Goal: Task Accomplishment & Management: Manage account settings

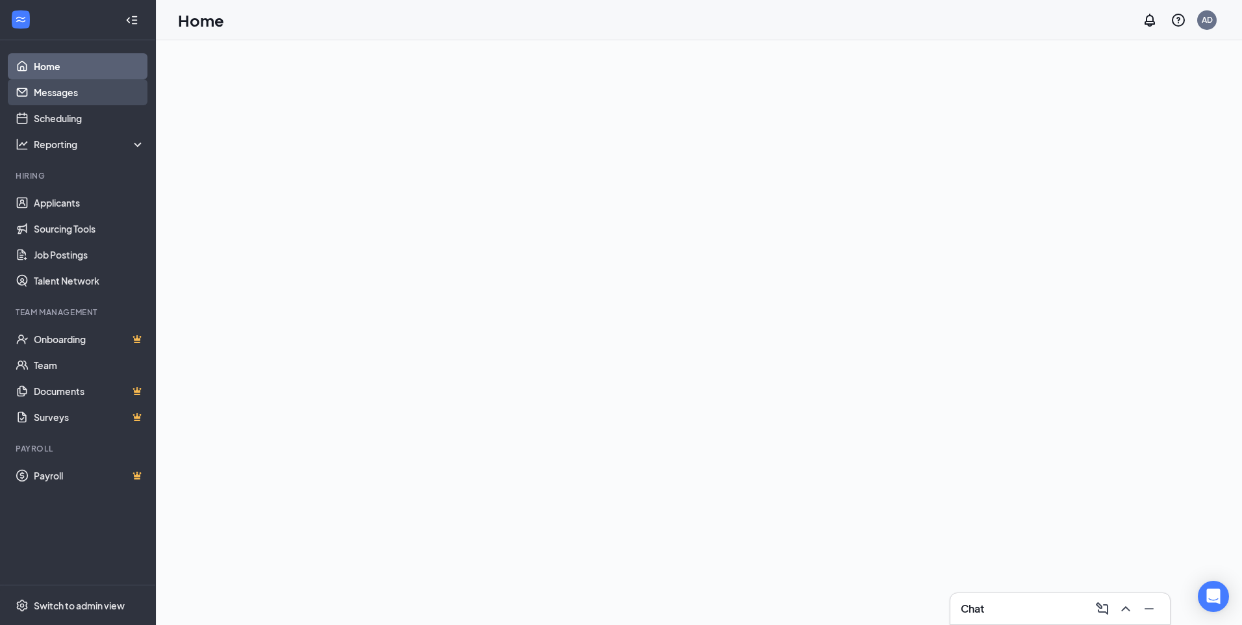
click at [62, 95] on link "Messages" at bounding box center [89, 92] width 111 height 26
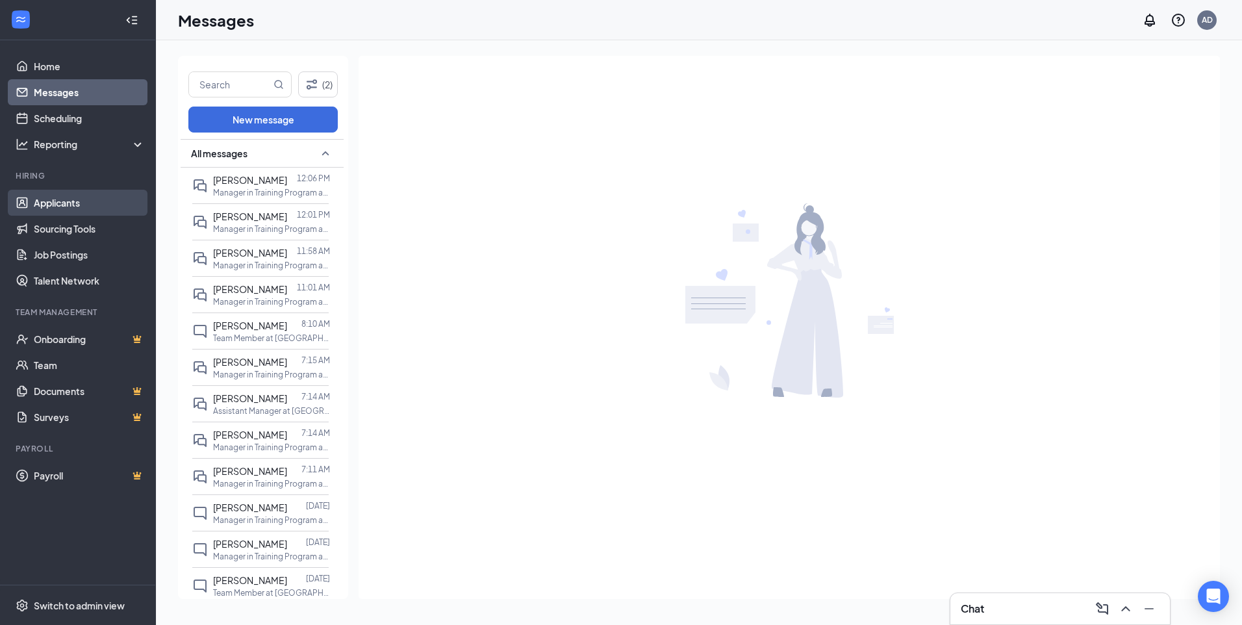
click at [75, 206] on link "Applicants" at bounding box center [89, 203] width 111 height 26
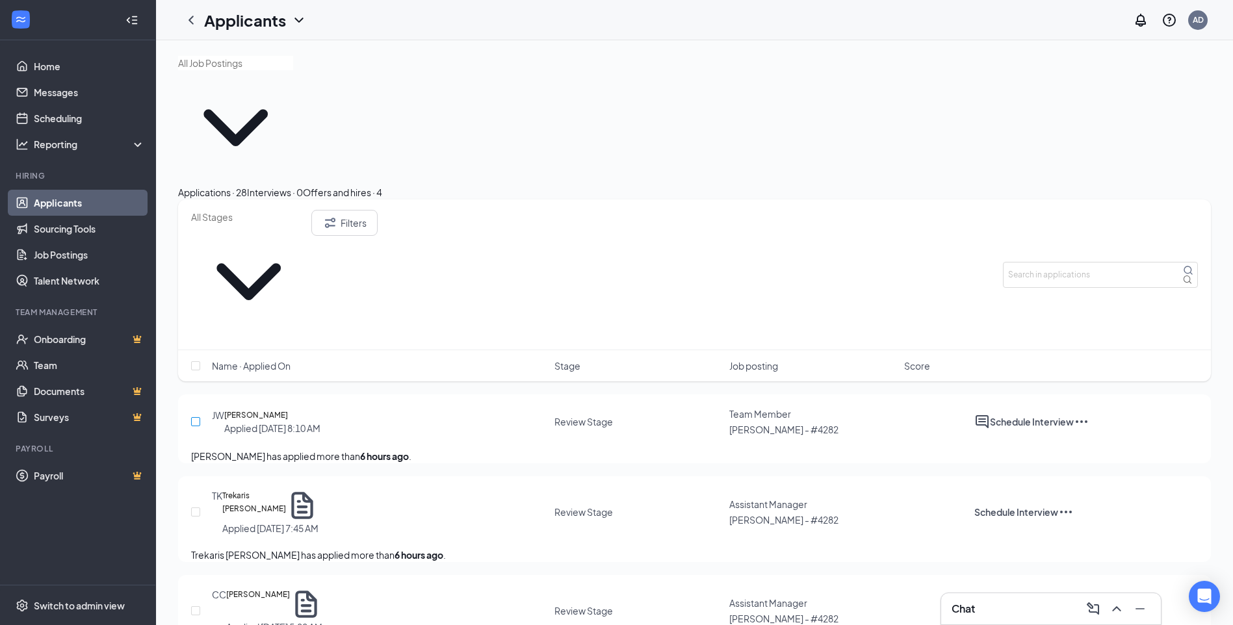
click at [196, 417] on input "checkbox" at bounding box center [195, 421] width 9 height 9
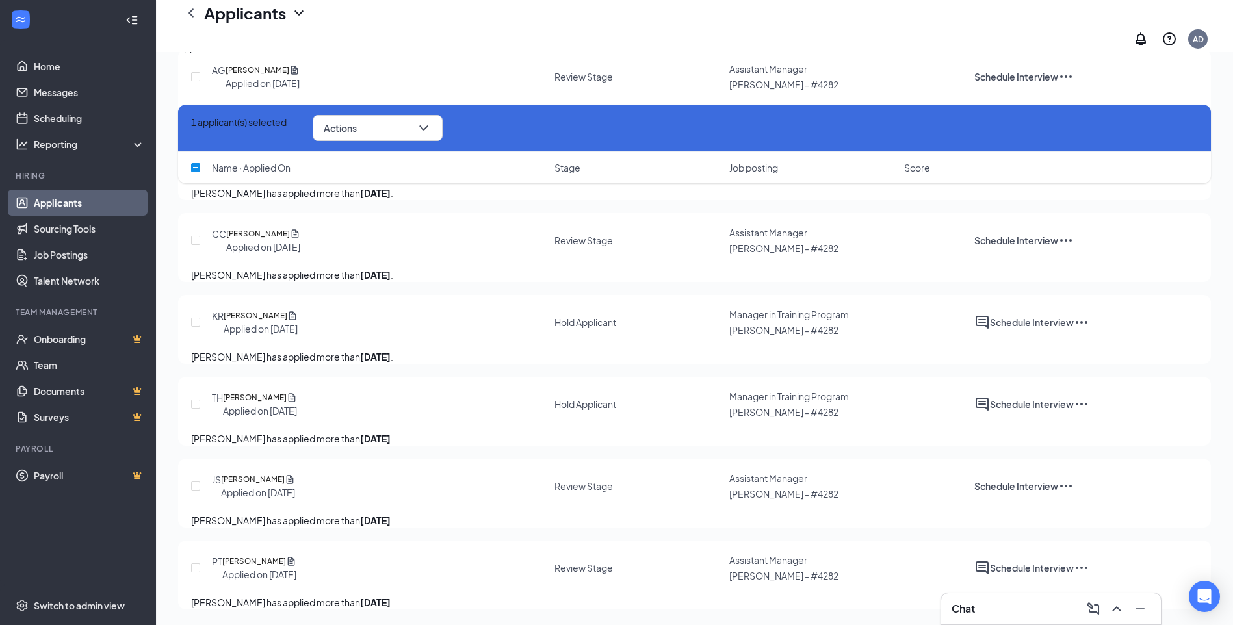
scroll to position [2467, 0]
click at [404, 123] on button "Actions" at bounding box center [378, 128] width 130 height 26
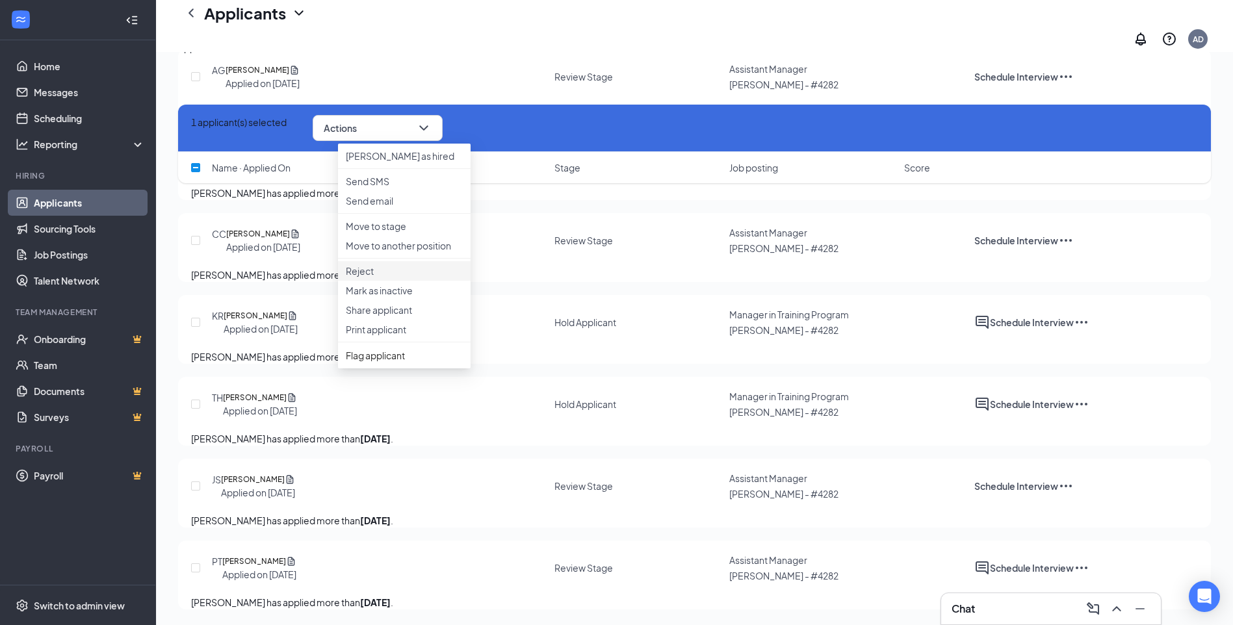
click at [359, 277] on p "Reject" at bounding box center [404, 270] width 117 height 13
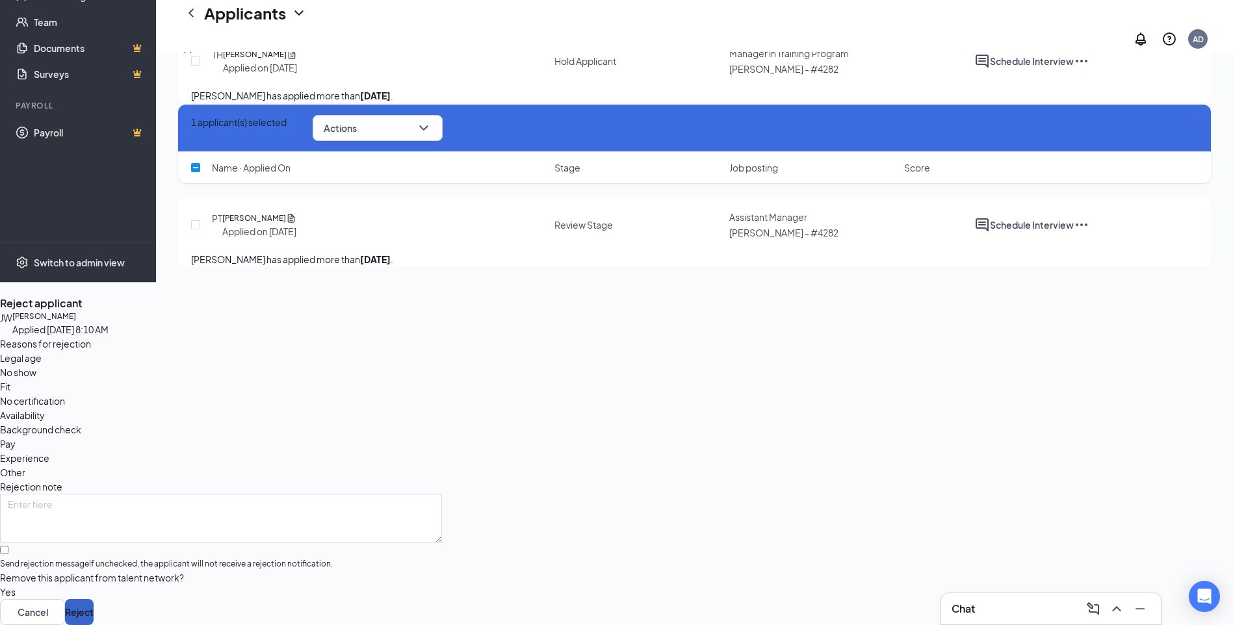
click at [94, 599] on button "Reject" at bounding box center [79, 612] width 29 height 26
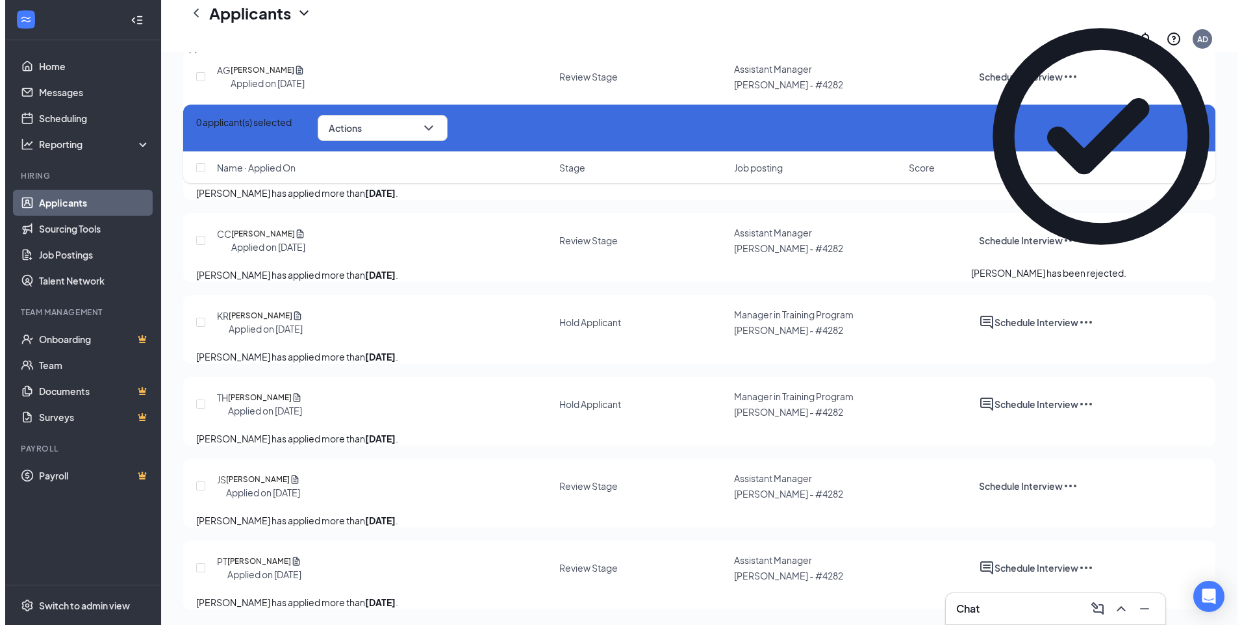
scroll to position [2366, 0]
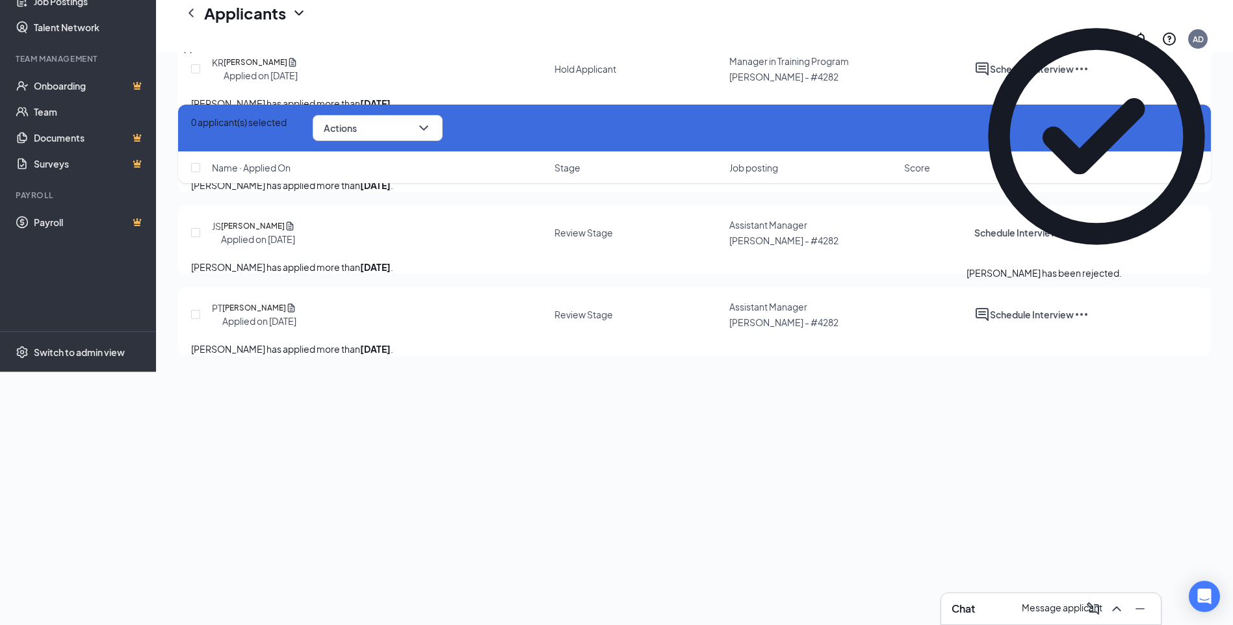
click at [990, 322] on icon "ActiveChat" at bounding box center [982, 315] width 16 height 16
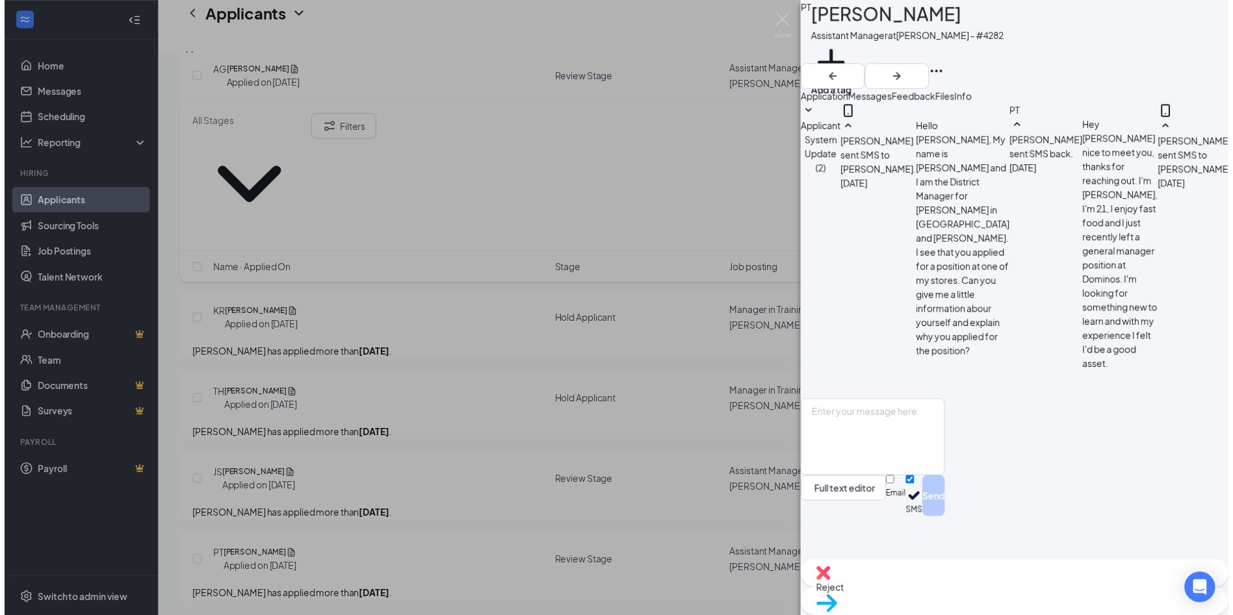
scroll to position [527, 0]
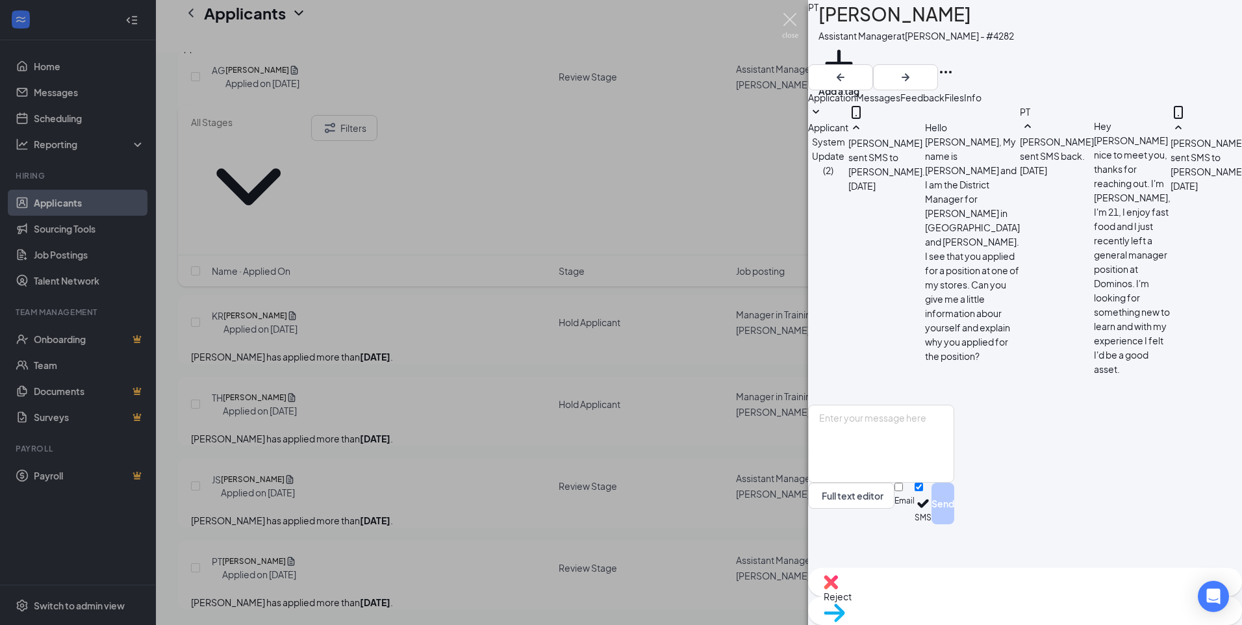
click at [782, 25] on img at bounding box center [790, 25] width 16 height 25
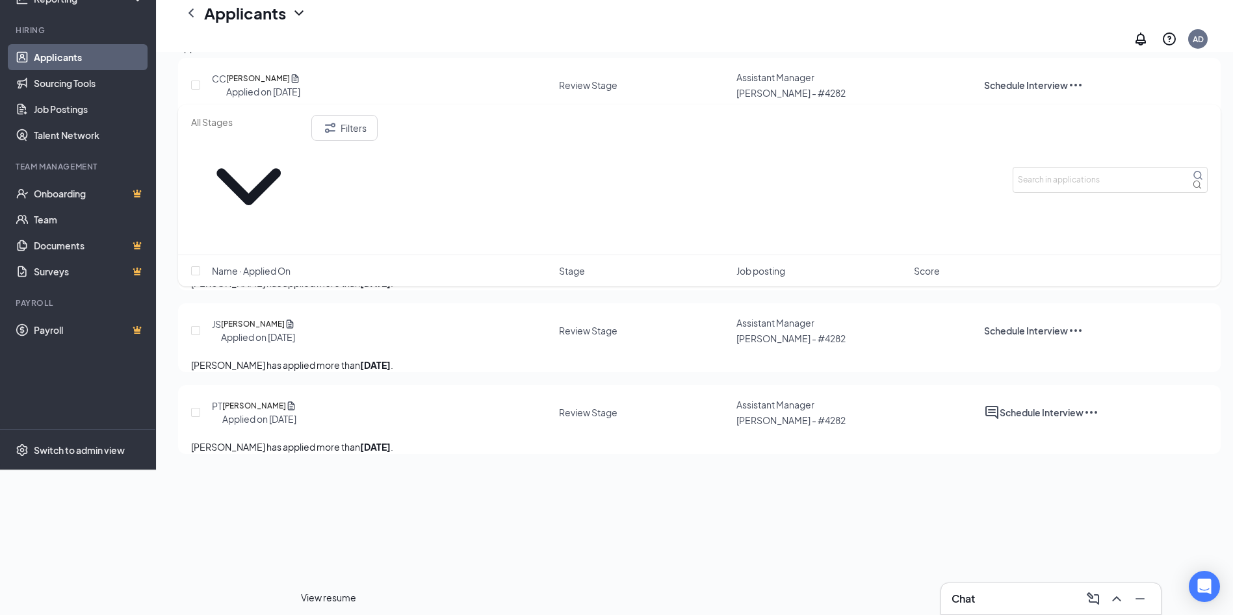
click at [294, 328] on icon "Document" at bounding box center [290, 324] width 7 height 8
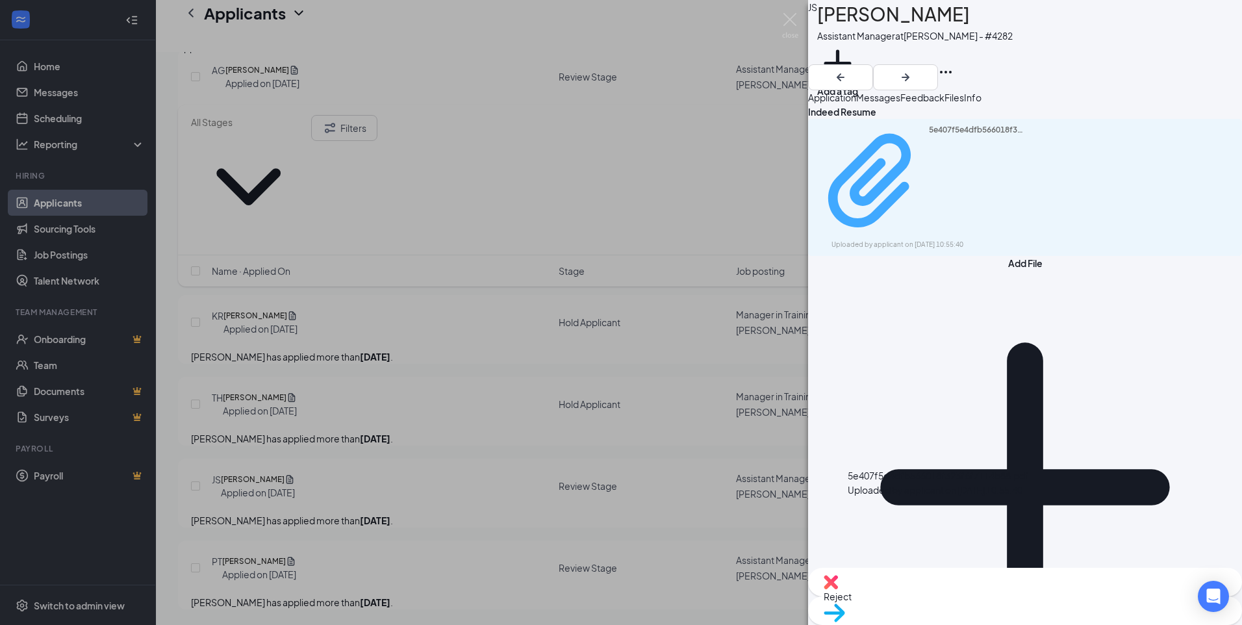
click at [929, 175] on div "5e407f5e4dfb566018f323f6f7114b88.pdf" at bounding box center [977, 181] width 97 height 113
click at [788, 34] on img at bounding box center [790, 25] width 16 height 25
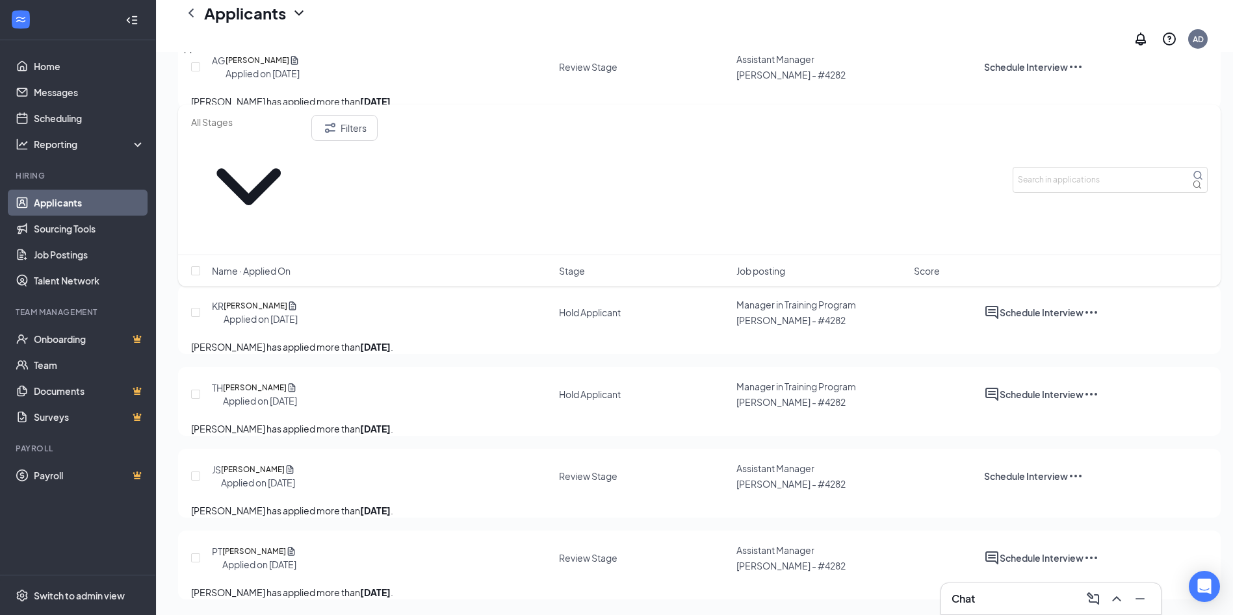
click at [982, 602] on div "Chat" at bounding box center [1050, 599] width 199 height 21
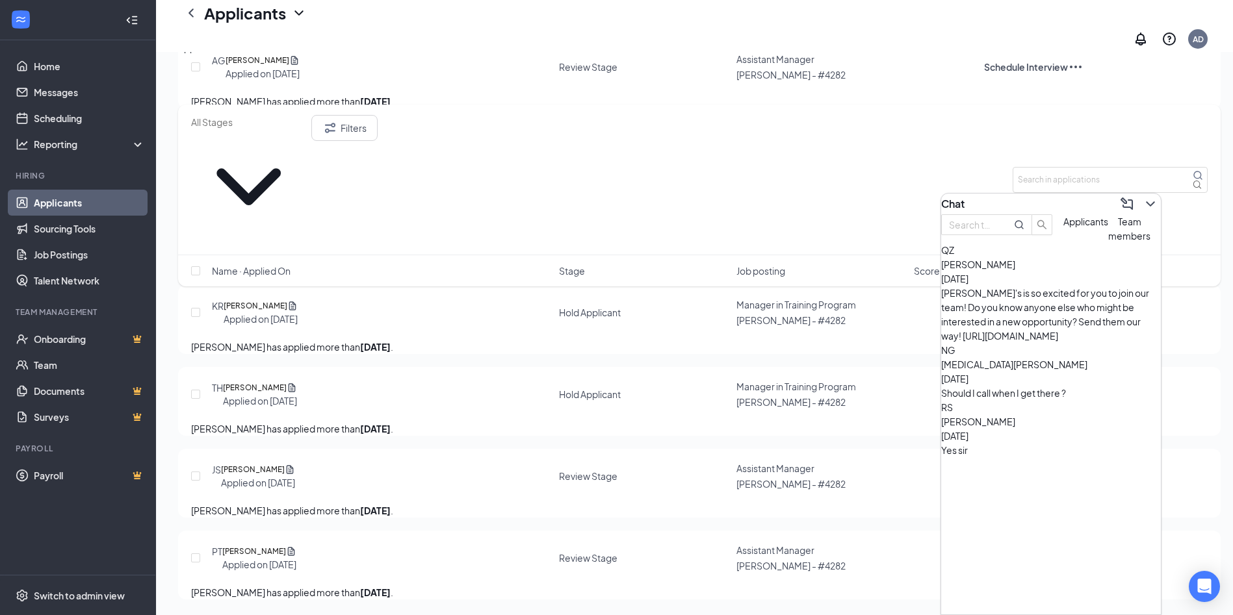
click at [1063, 227] on span "Applicants" at bounding box center [1085, 222] width 45 height 12
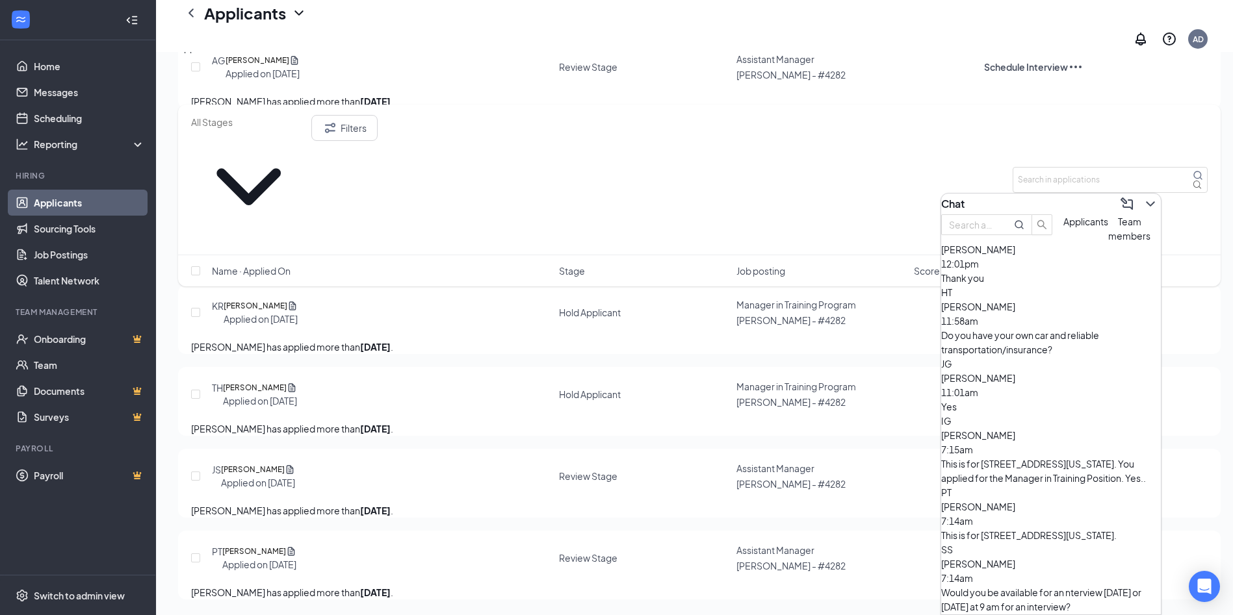
scroll to position [38, 0]
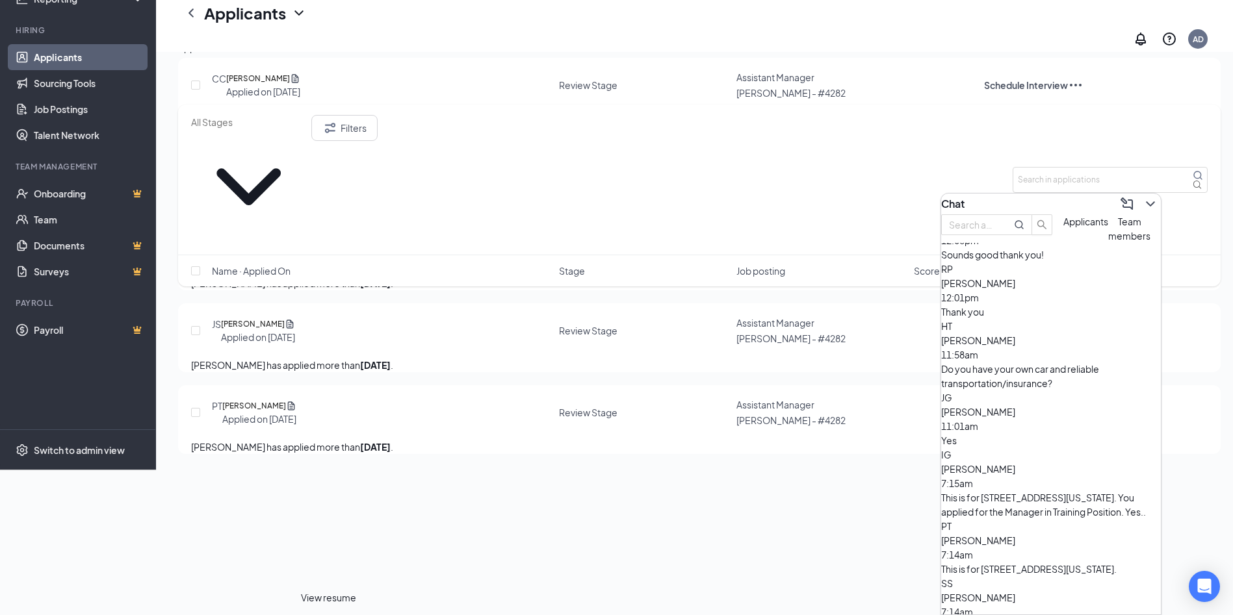
click at [295, 331] on icon "Document" at bounding box center [290, 324] width 10 height 13
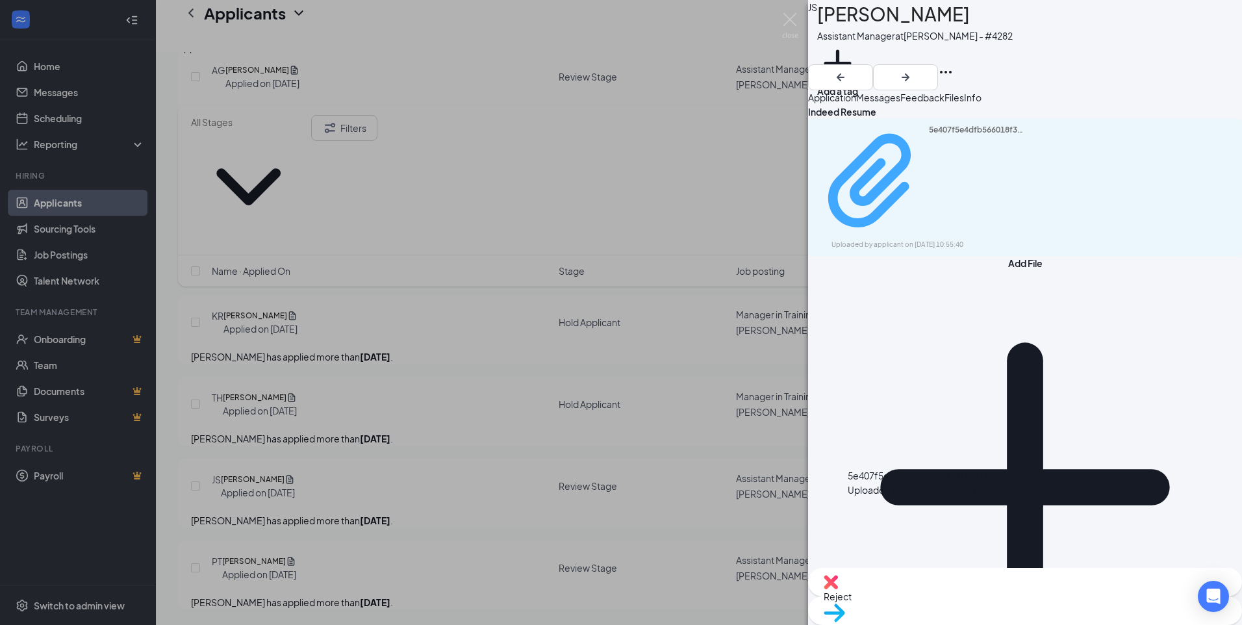
click at [947, 179] on div "5e407f5e4dfb566018f323f6f7114b88.pdf" at bounding box center [977, 181] width 97 height 113
click at [838, 589] on img at bounding box center [831, 582] width 14 height 14
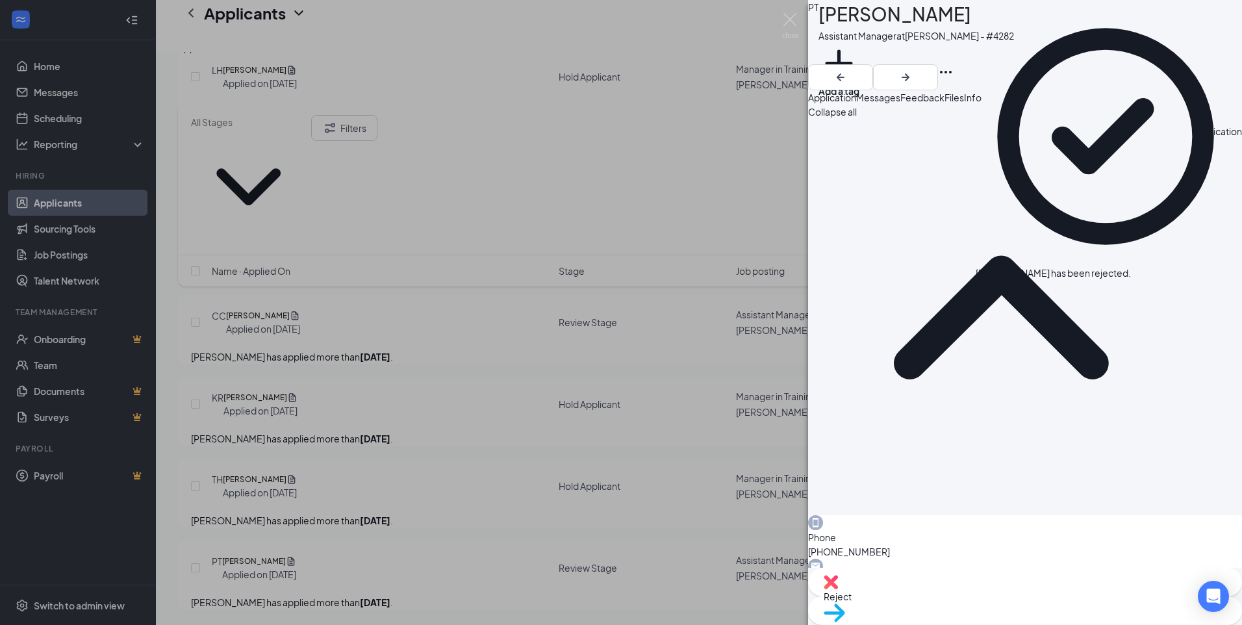
scroll to position [2265, 0]
click at [326, 446] on div "PT [PERSON_NAME] Assistant Manager at [GEOGRAPHIC_DATA] - #4282 Add a tag Appli…" at bounding box center [621, 312] width 1242 height 625
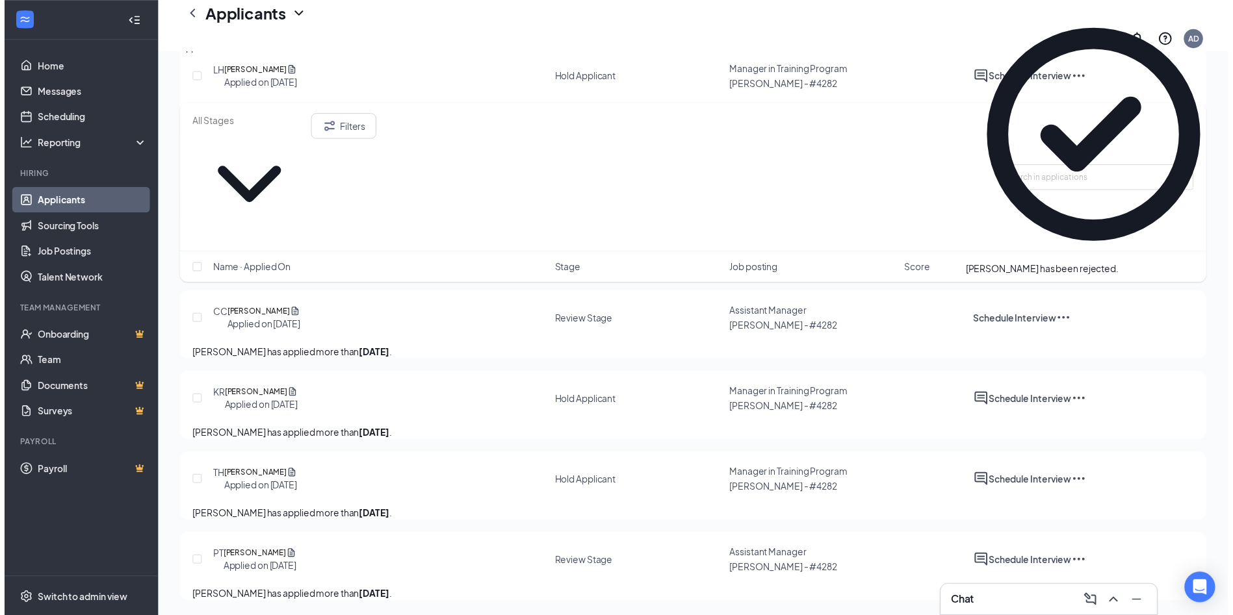
scroll to position [2274, 0]
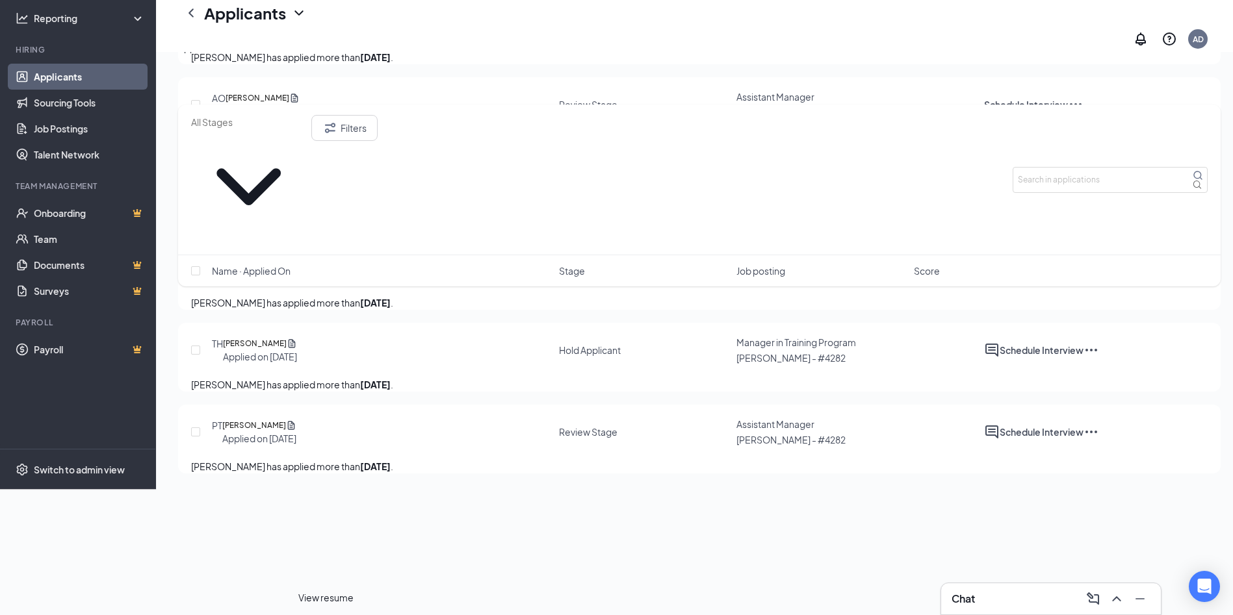
click at [296, 348] on icon "Document" at bounding box center [292, 343] width 7 height 8
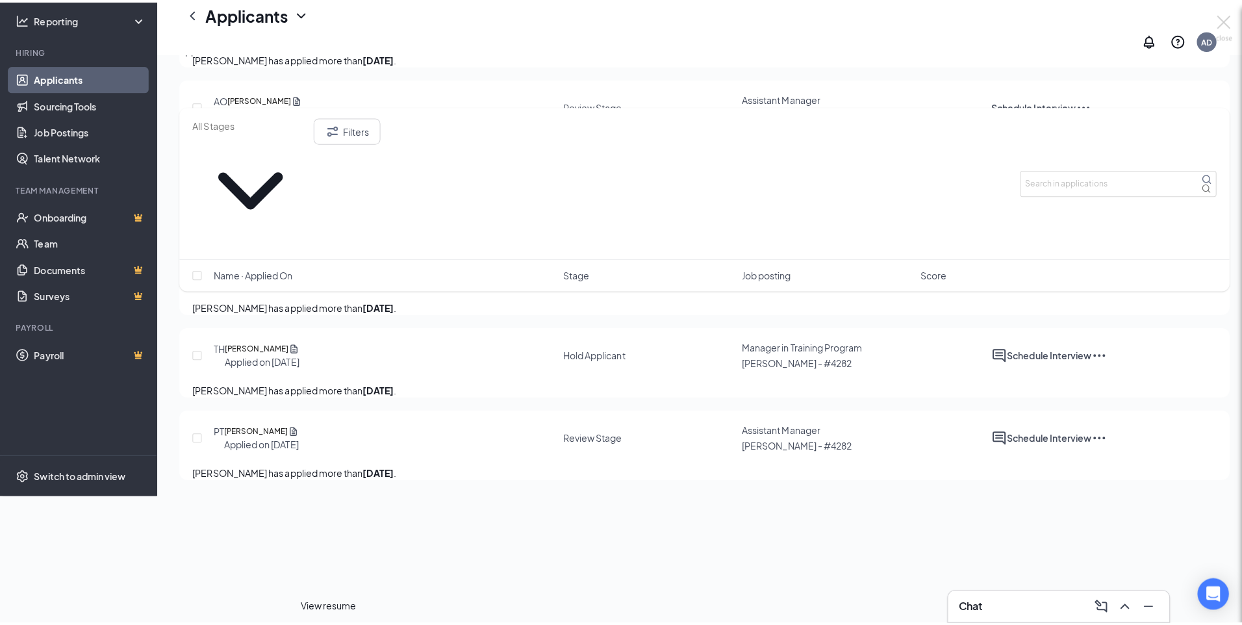
scroll to position [2265, 0]
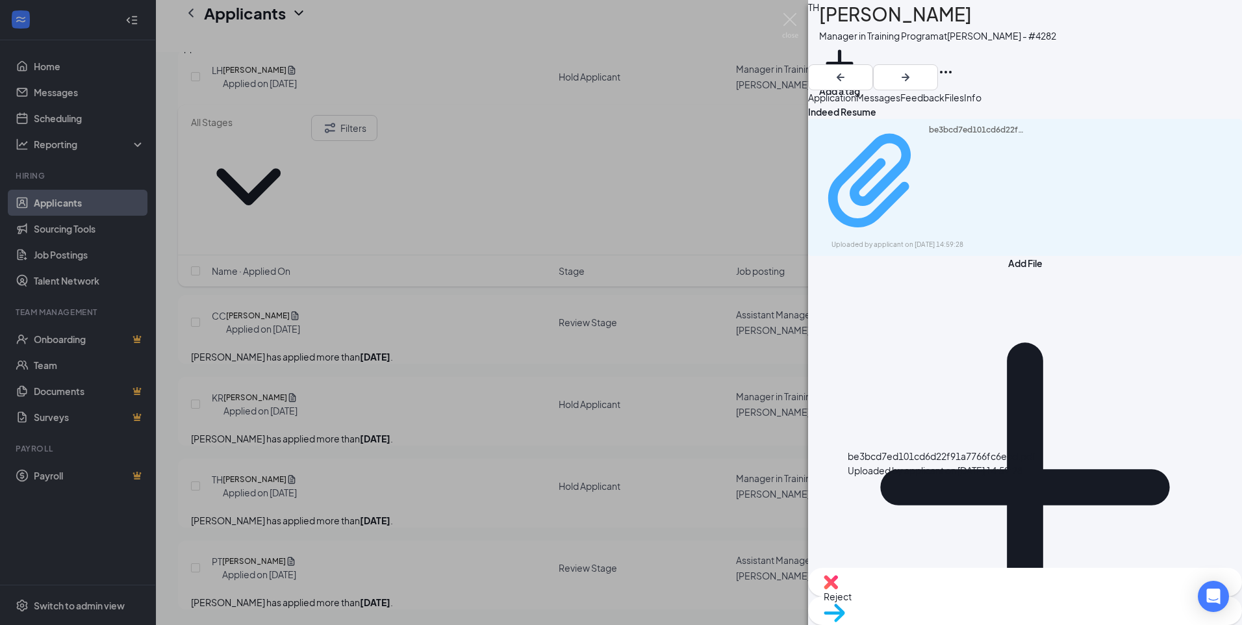
click at [918, 240] on div "Uploaded by applicant on [DATE] 14:59:28" at bounding box center [929, 245] width 195 height 10
click at [838, 589] on img at bounding box center [831, 582] width 14 height 14
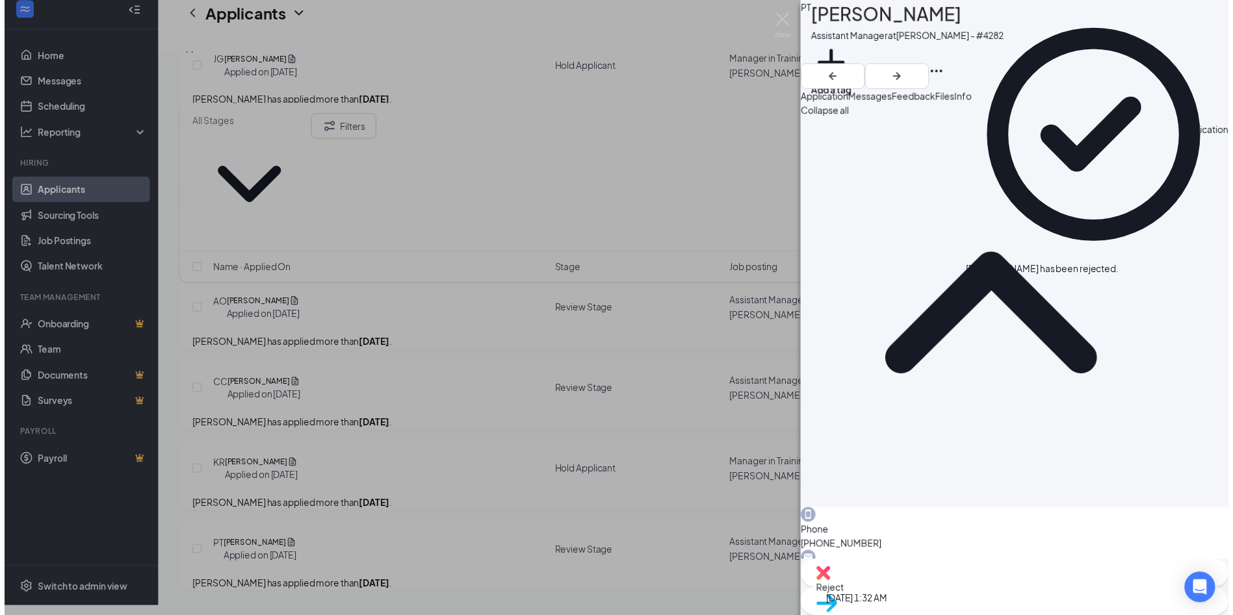
scroll to position [2163, 0]
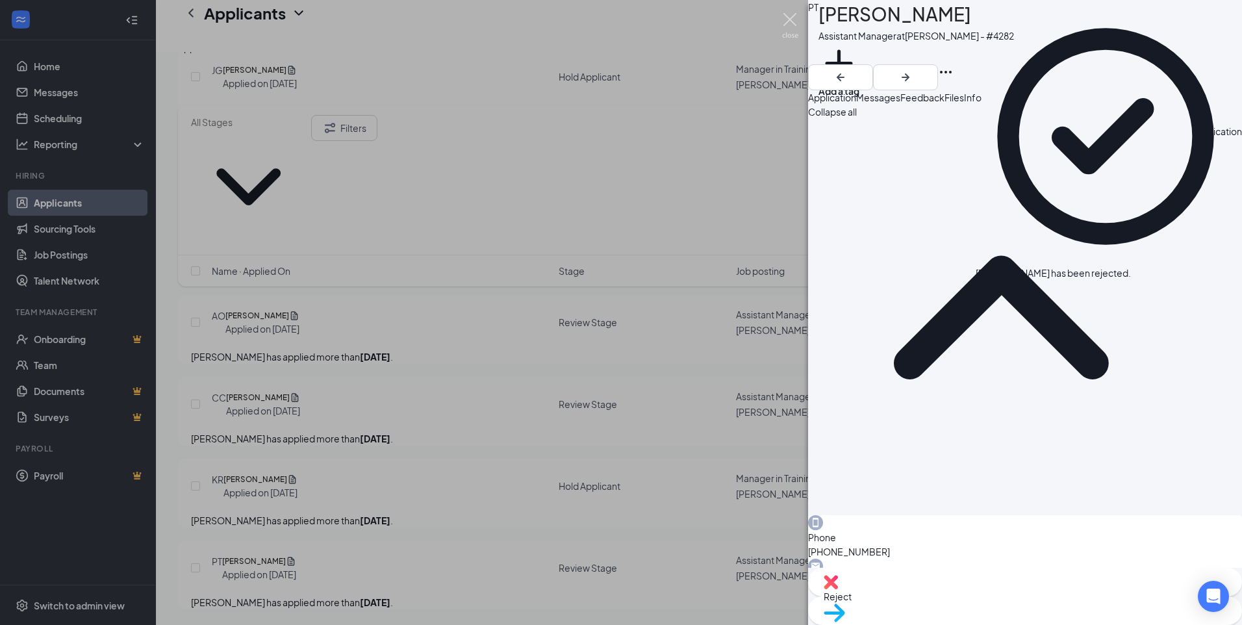
click at [786, 21] on img at bounding box center [790, 25] width 16 height 25
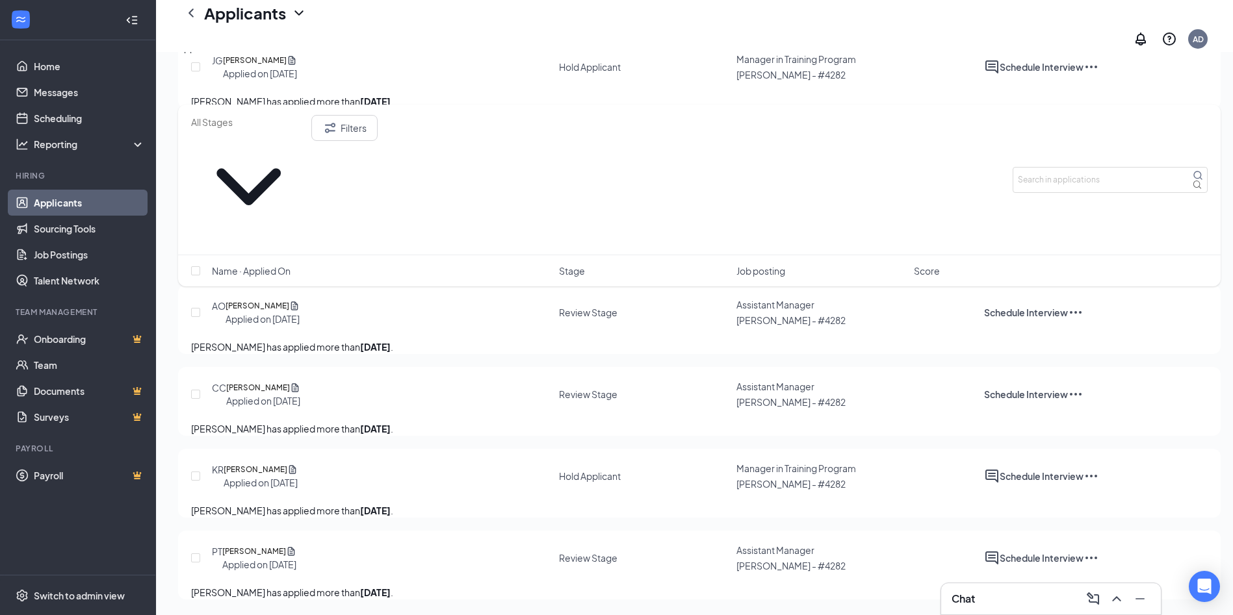
scroll to position [2163, 0]
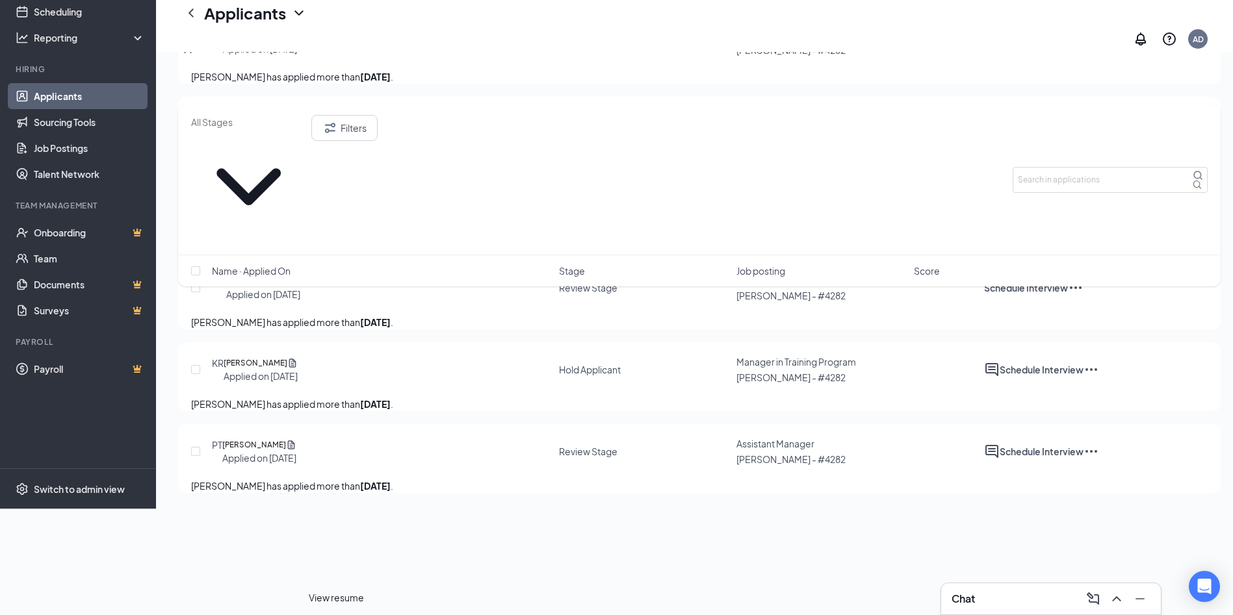
click at [298, 370] on icon "Document" at bounding box center [292, 363] width 10 height 13
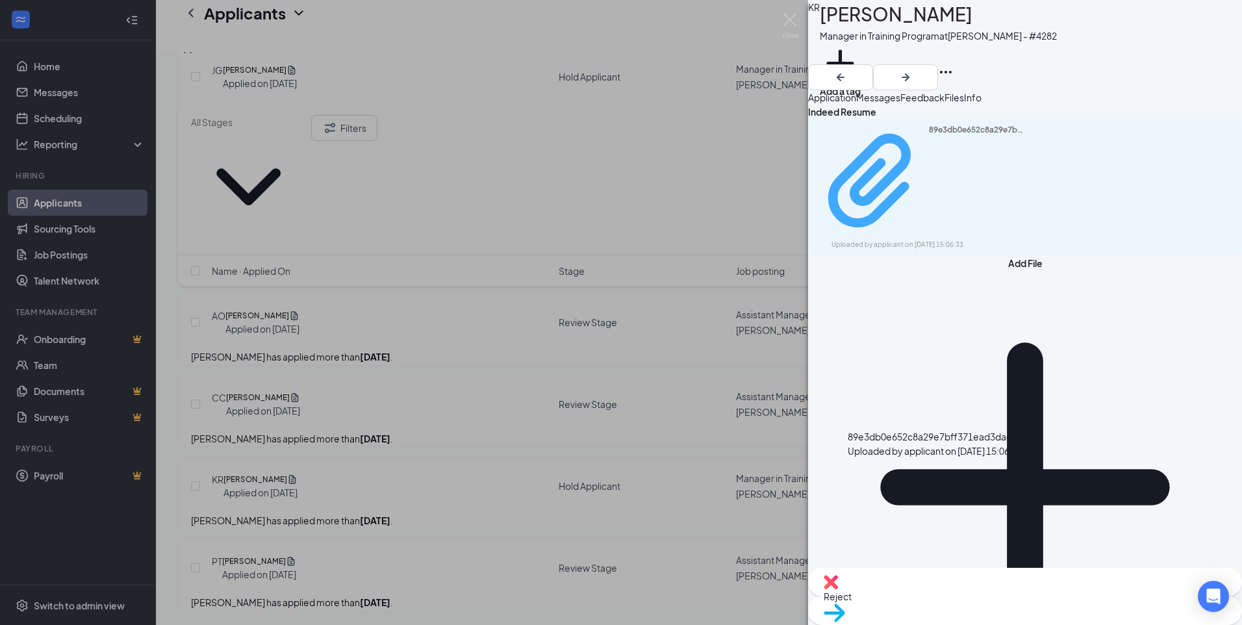
click at [929, 176] on div "89e3db0e652c8a29e7bff371ead3dadf.pdf" at bounding box center [977, 181] width 97 height 113
click at [959, 595] on span "Reject" at bounding box center [1025, 596] width 403 height 14
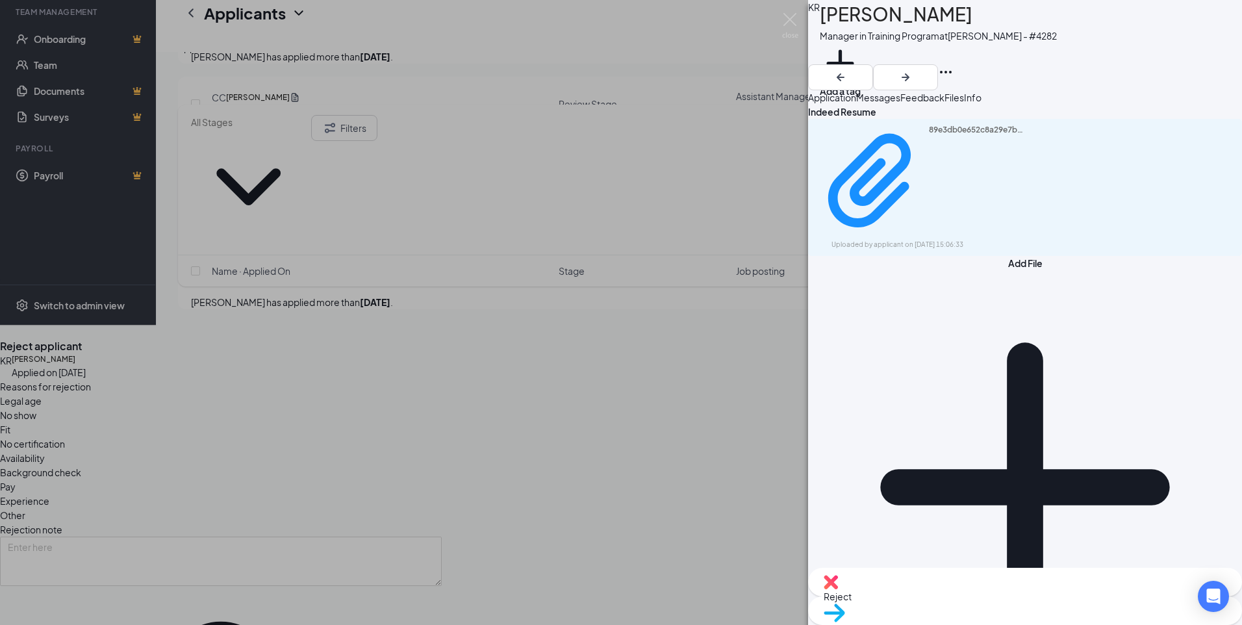
click at [442, 339] on div "Reject applicant" at bounding box center [221, 346] width 442 height 14
click at [0, 336] on icon "Cross" at bounding box center [0, 336] width 0 height 0
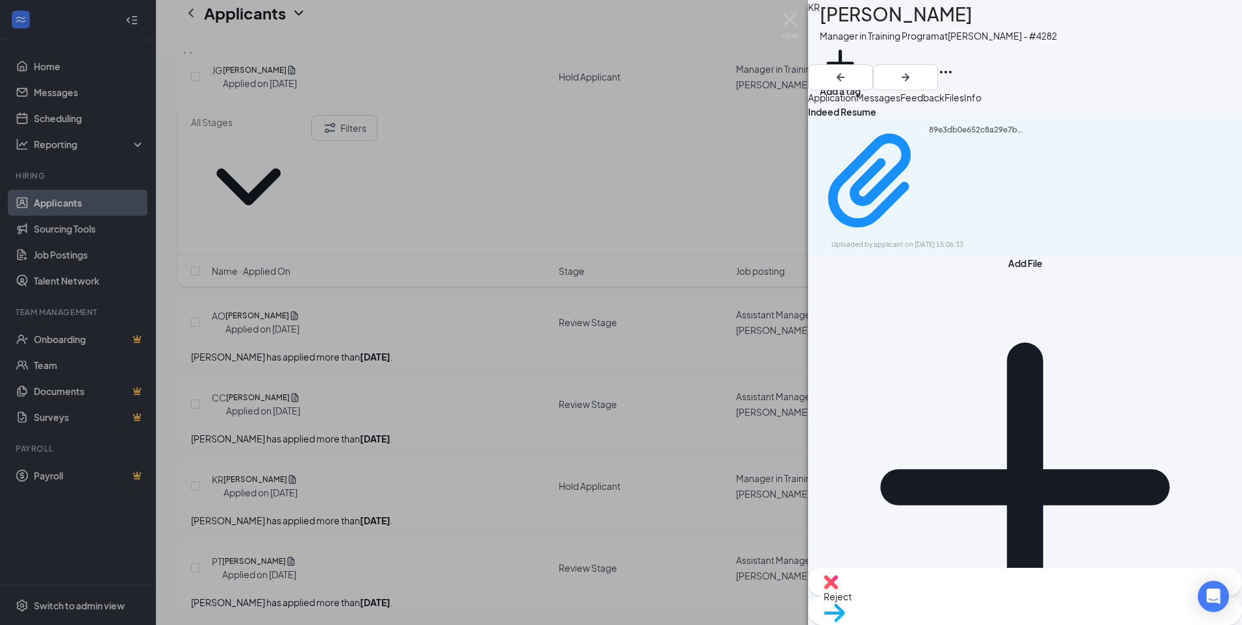
drag, startPoint x: 793, startPoint y: 611, endPoint x: 825, endPoint y: 94, distance: 518.2
click at [793, 611] on div "KR [PERSON_NAME] Manager in Training Program at [GEOGRAPHIC_DATA] - #4282 Add a…" at bounding box center [621, 312] width 1242 height 625
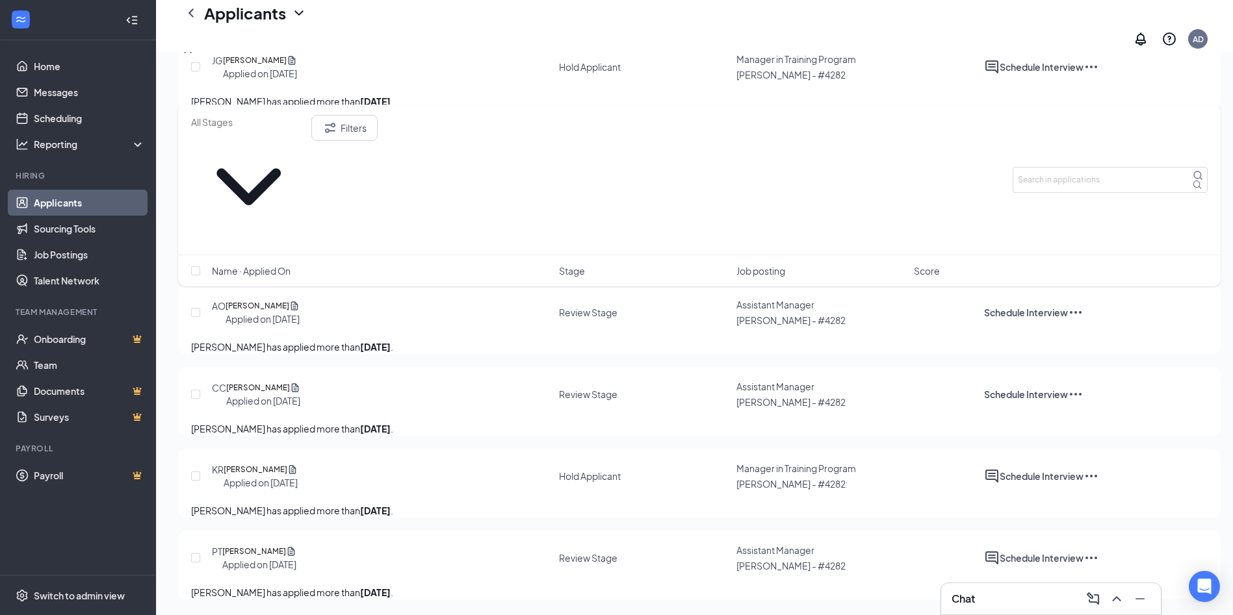
click at [1032, 601] on div "Chat" at bounding box center [1050, 599] width 199 height 21
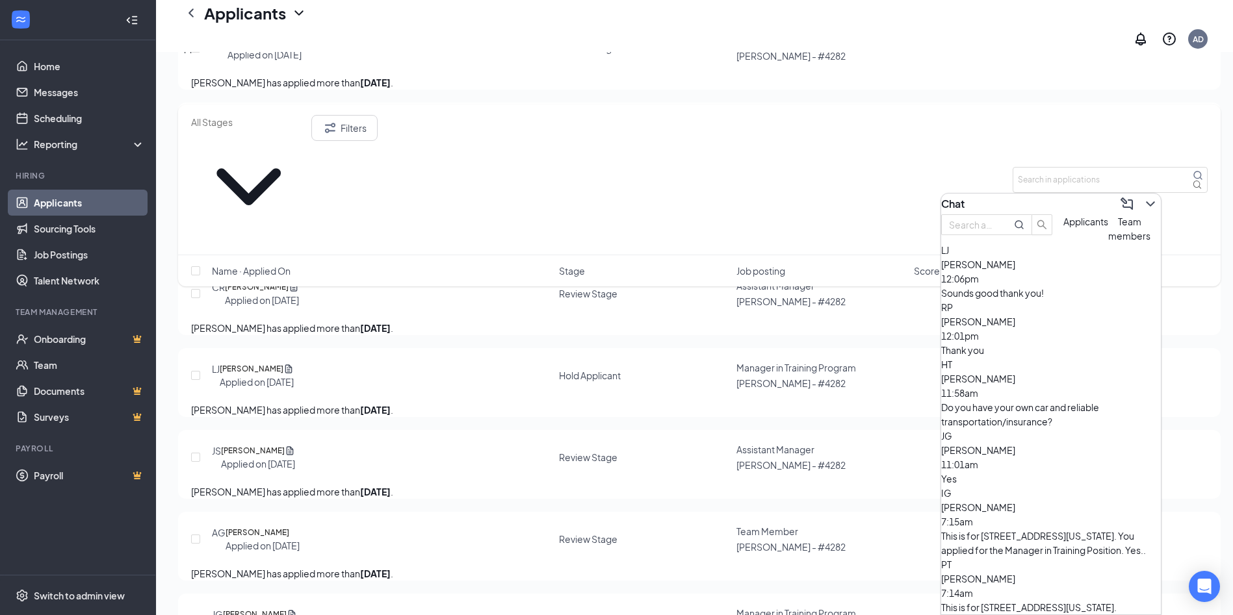
drag, startPoint x: 1153, startPoint y: 416, endPoint x: 416, endPoint y: 331, distance: 742.4
click at [415, 253] on div "[PERSON_NAME] has applied more than [DATE] ." at bounding box center [699, 246] width 1016 height 14
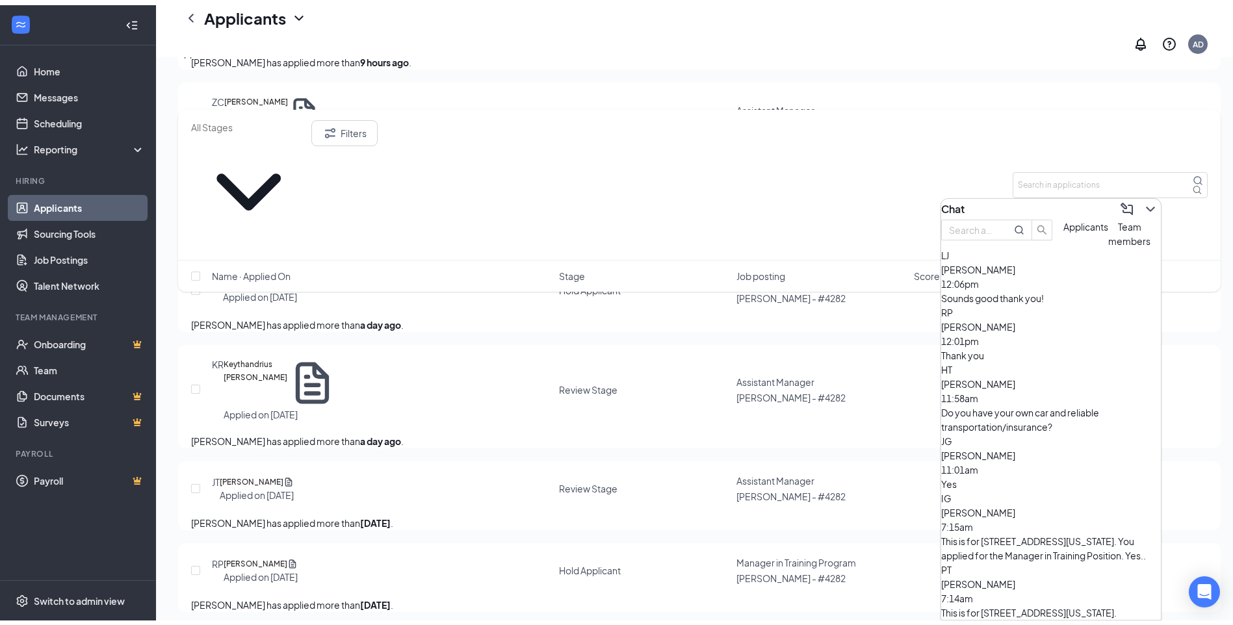
scroll to position [19, 0]
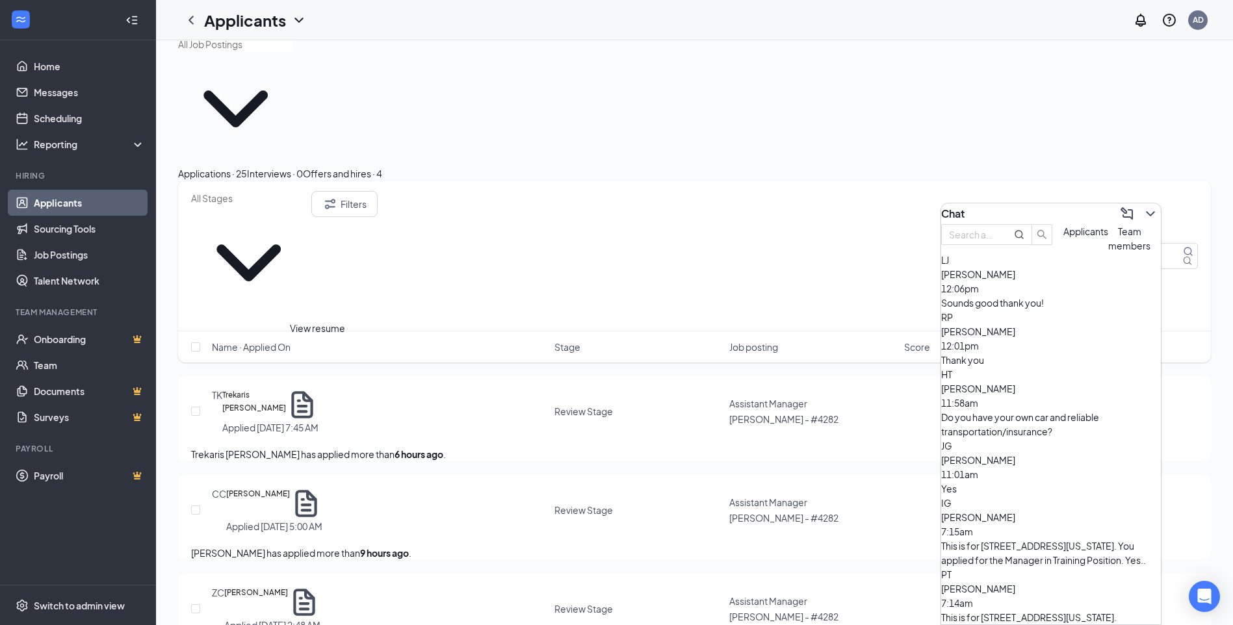
click at [318, 487] on icon "Document" at bounding box center [306, 503] width 32 height 32
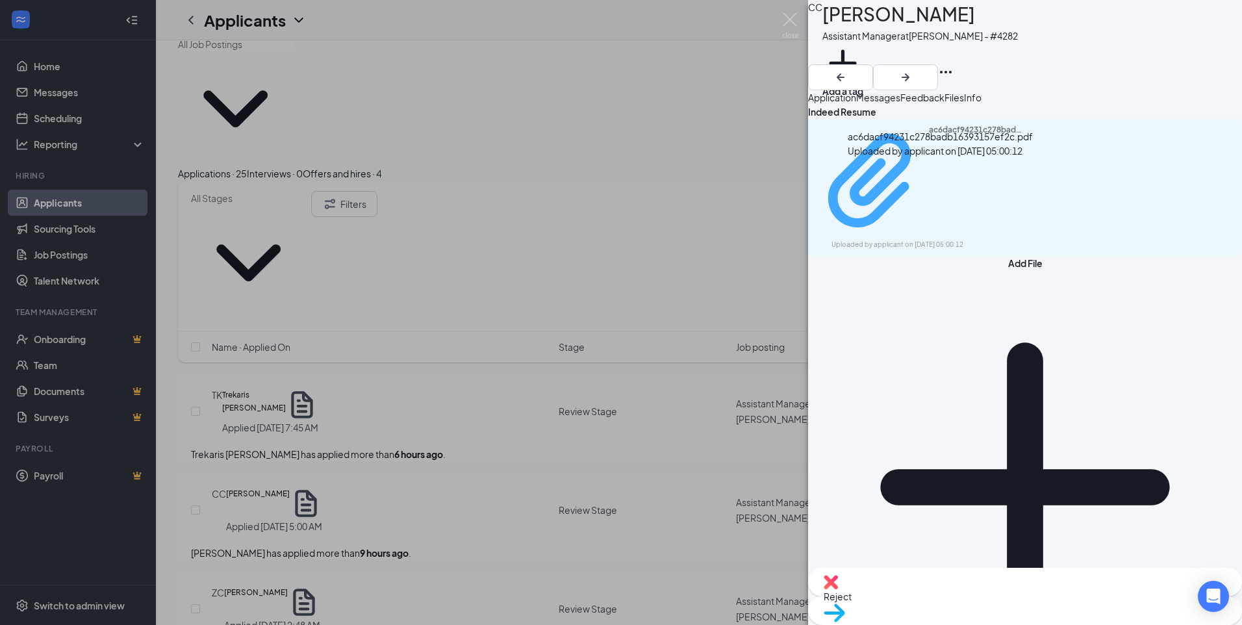
click at [940, 240] on div "Uploaded by applicant on [DATE] 05:00:12" at bounding box center [929, 245] width 195 height 10
click at [789, 25] on img at bounding box center [790, 25] width 16 height 25
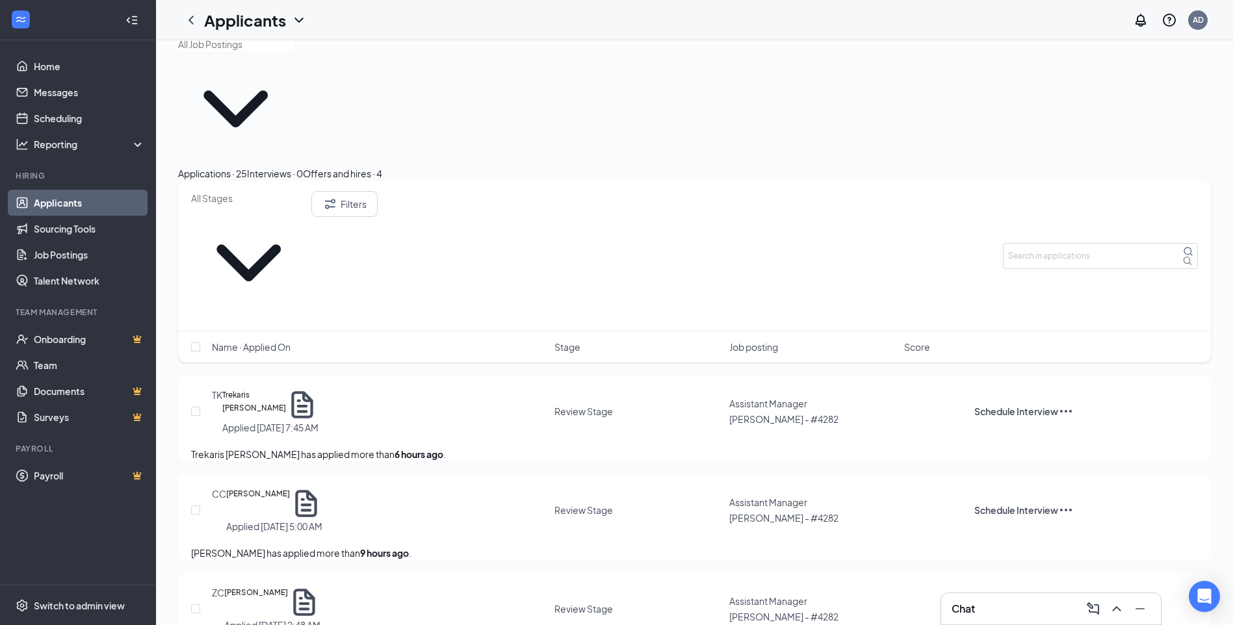
click at [977, 611] on div "Chat" at bounding box center [1050, 608] width 199 height 21
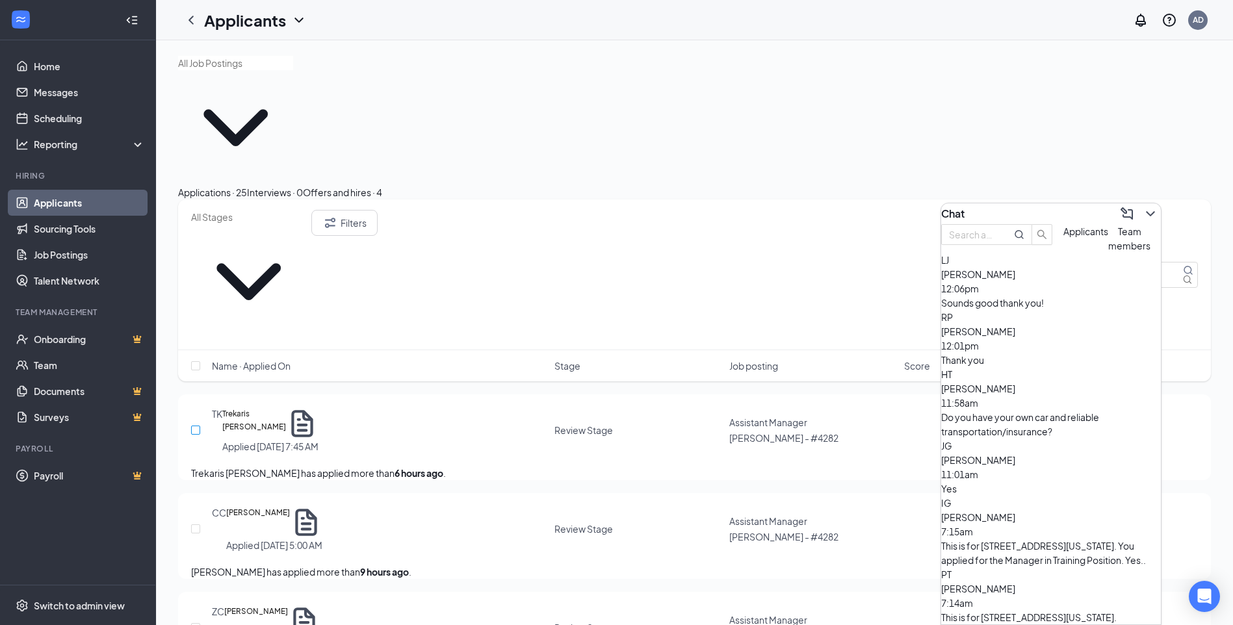
click at [196, 426] on input "checkbox" at bounding box center [195, 430] width 9 height 9
checkbox input "true"
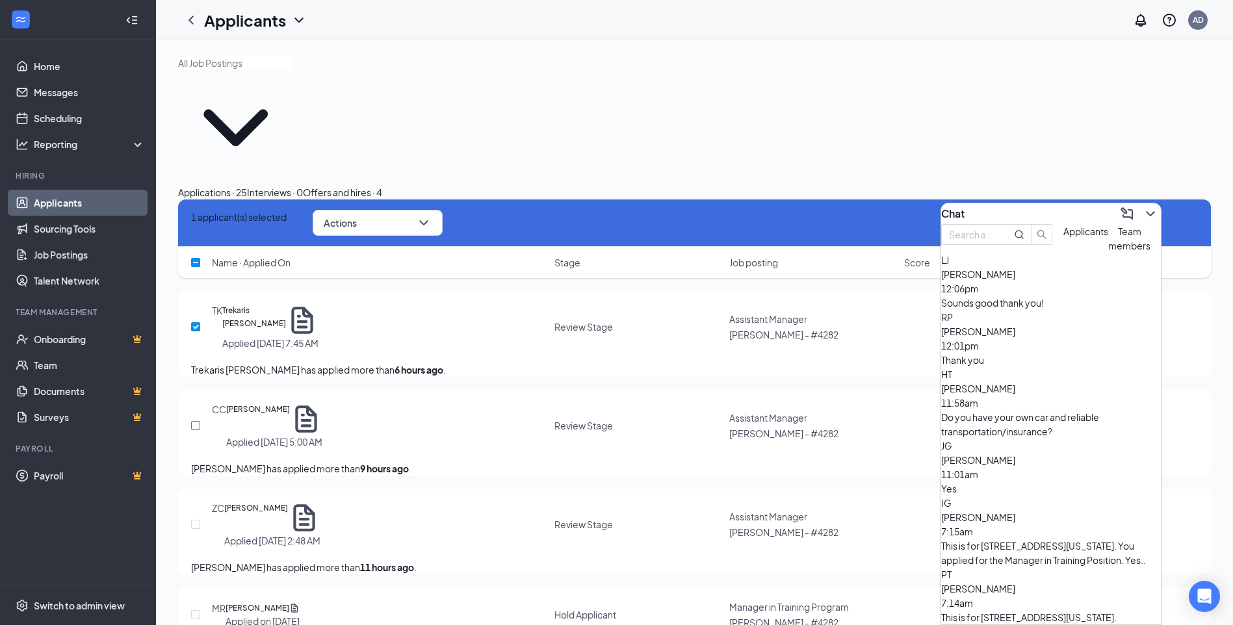
click at [199, 421] on input "checkbox" at bounding box center [195, 425] width 9 height 9
checkbox input "true"
click at [195, 520] on input "checkbox" at bounding box center [195, 524] width 9 height 9
checkbox input "true"
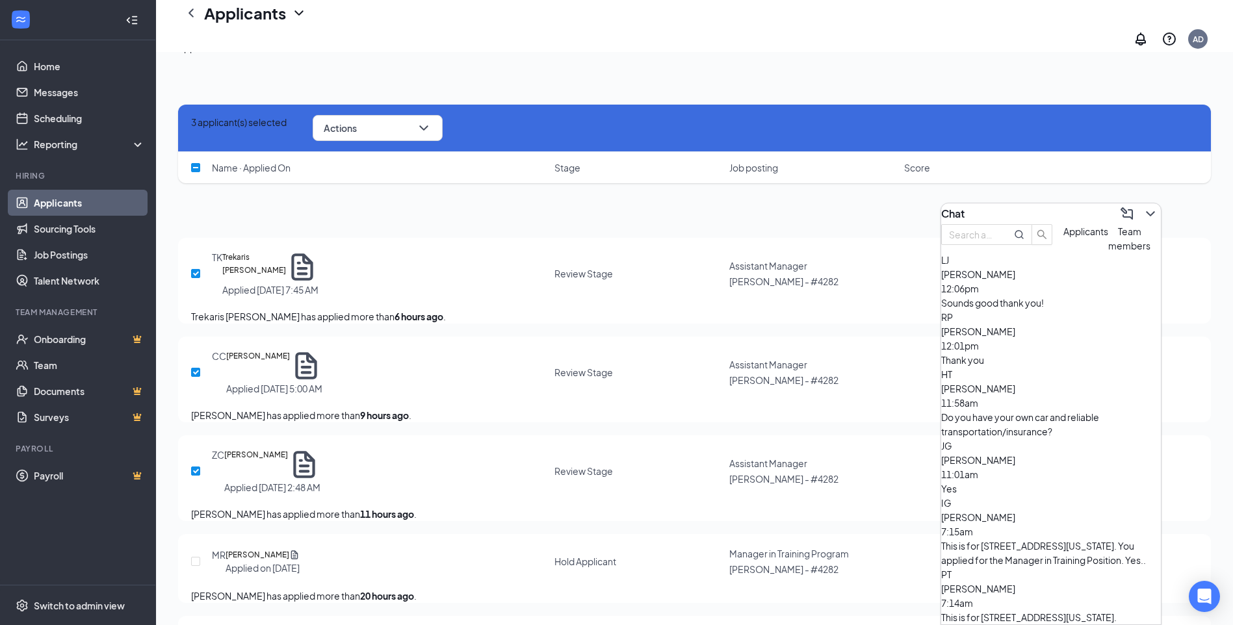
scroll to position [130, 0]
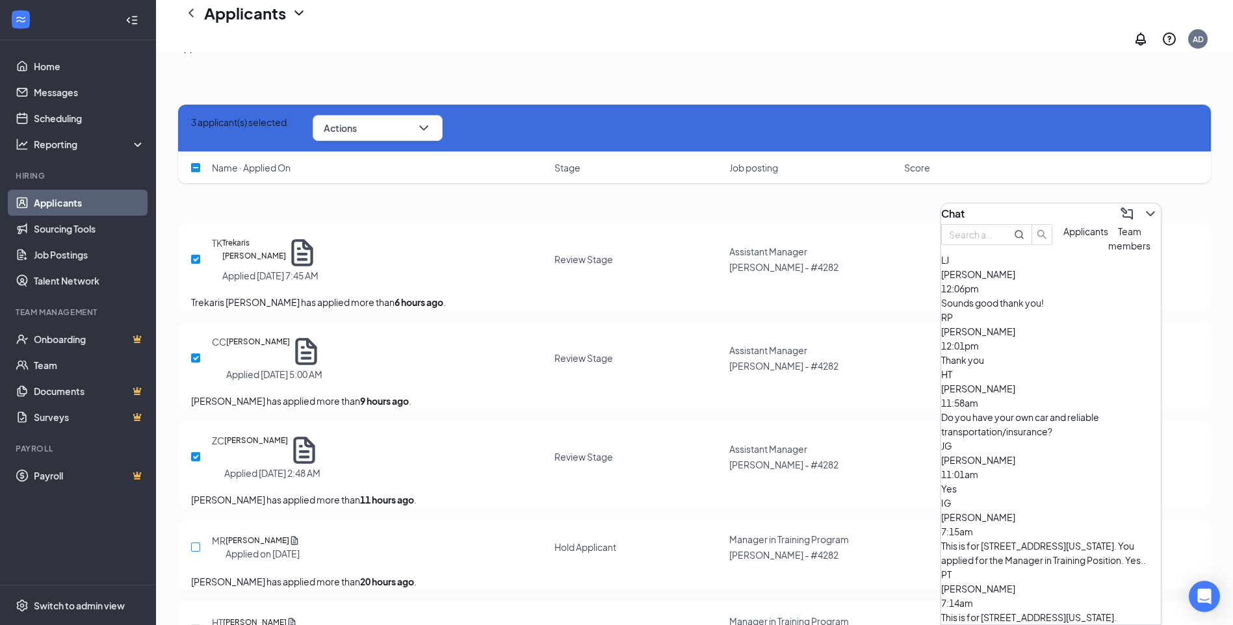
click at [197, 543] on input "checkbox" at bounding box center [195, 547] width 9 height 9
checkbox input "true"
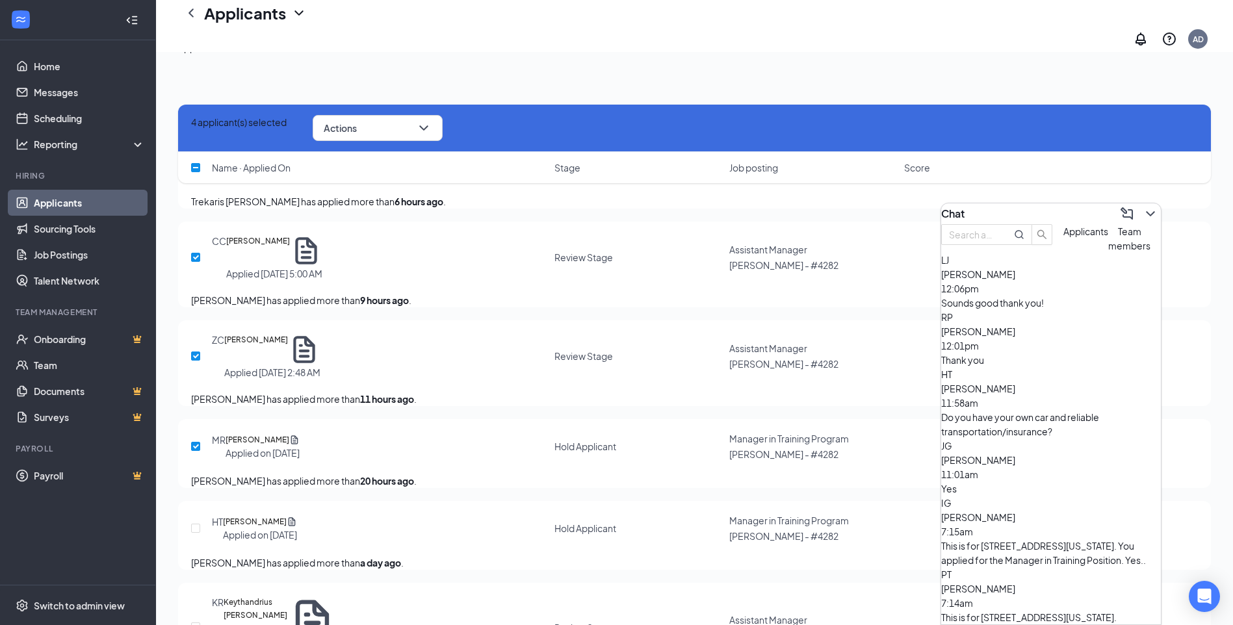
scroll to position [260, 0]
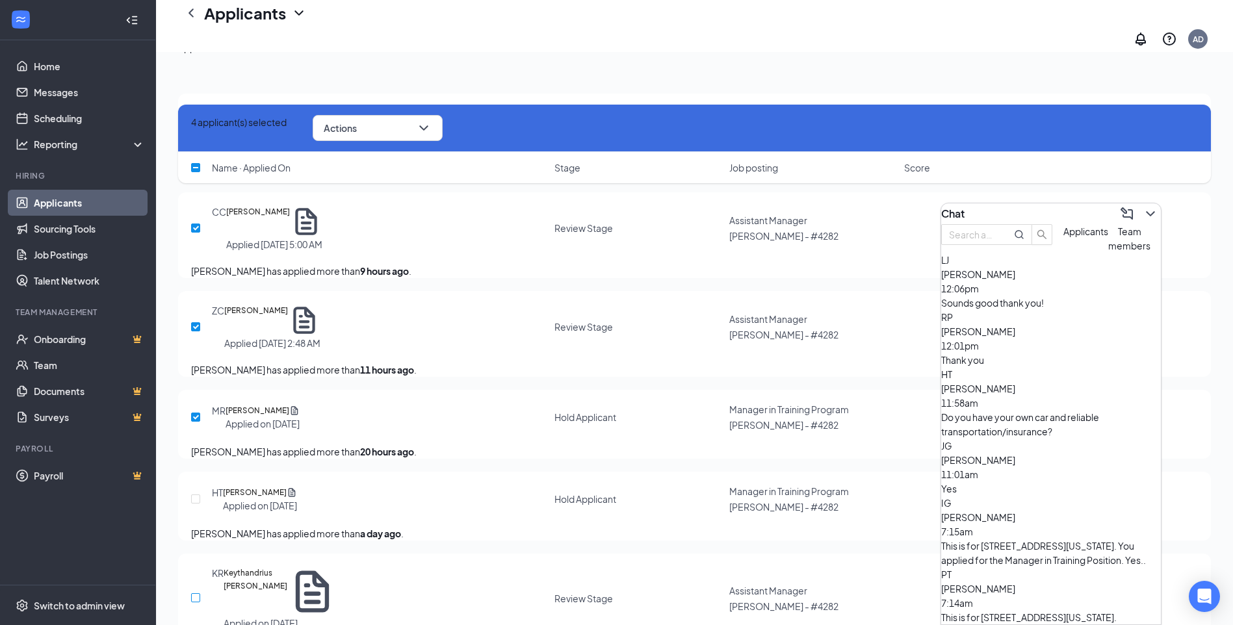
click at [194, 593] on input "checkbox" at bounding box center [195, 597] width 9 height 9
checkbox input "true"
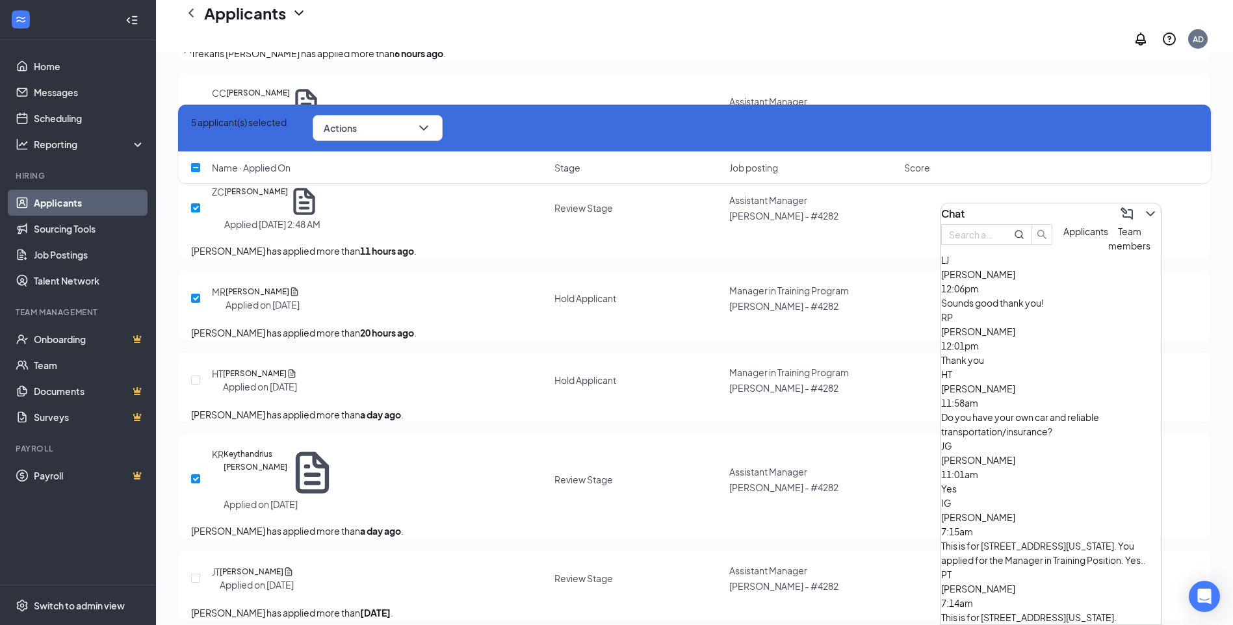
scroll to position [390, 0]
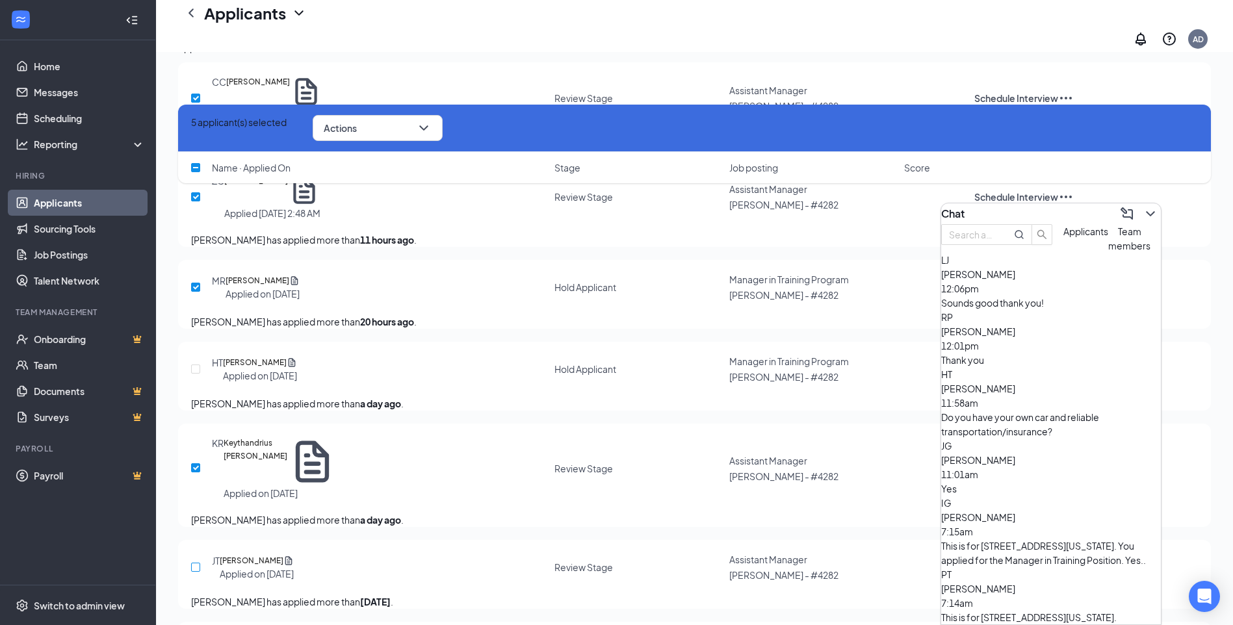
click at [196, 563] on input "checkbox" at bounding box center [195, 567] width 9 height 9
checkbox input "true"
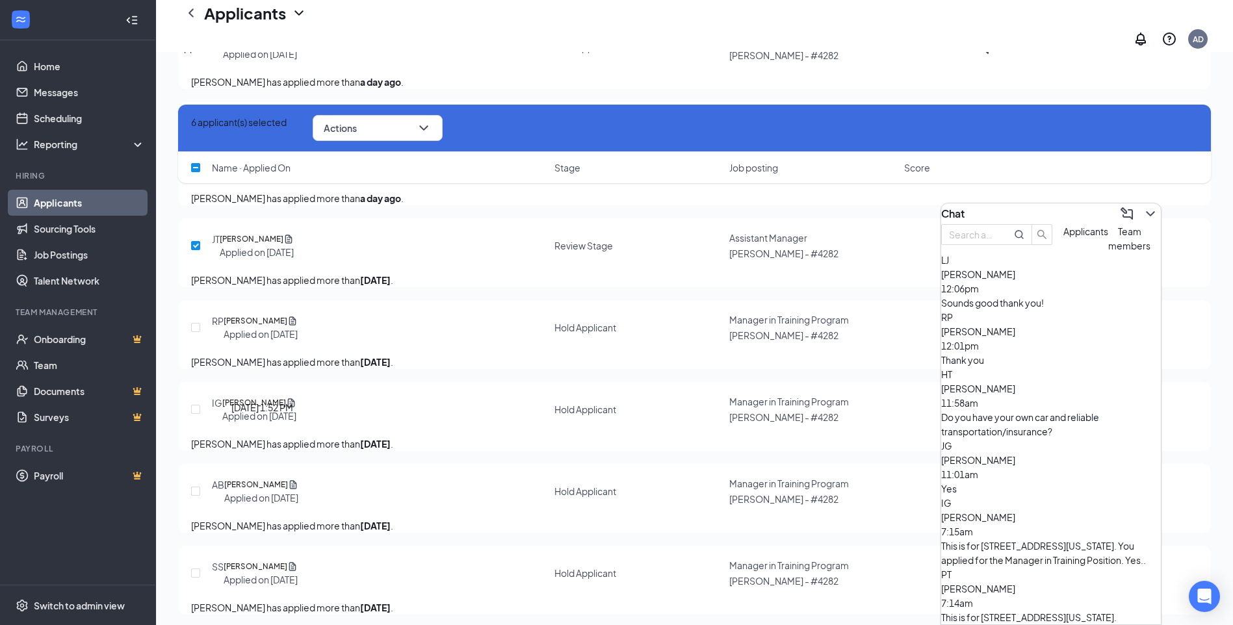
scroll to position [715, 0]
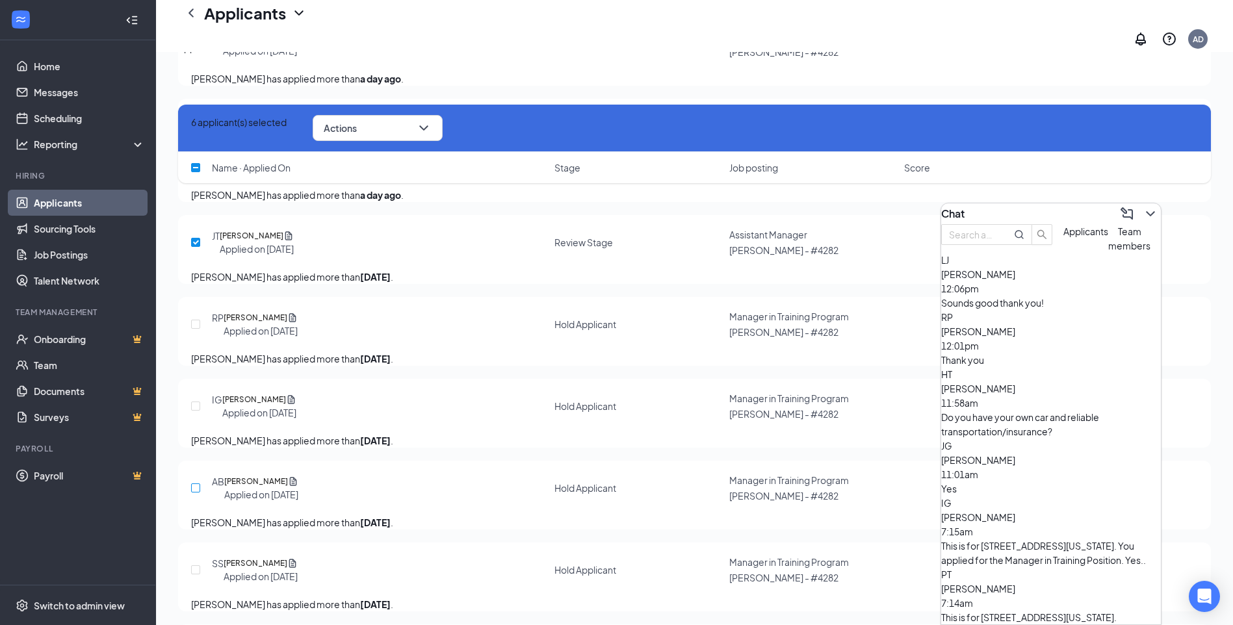
click at [196, 483] on input "checkbox" at bounding box center [195, 487] width 9 height 9
checkbox input "true"
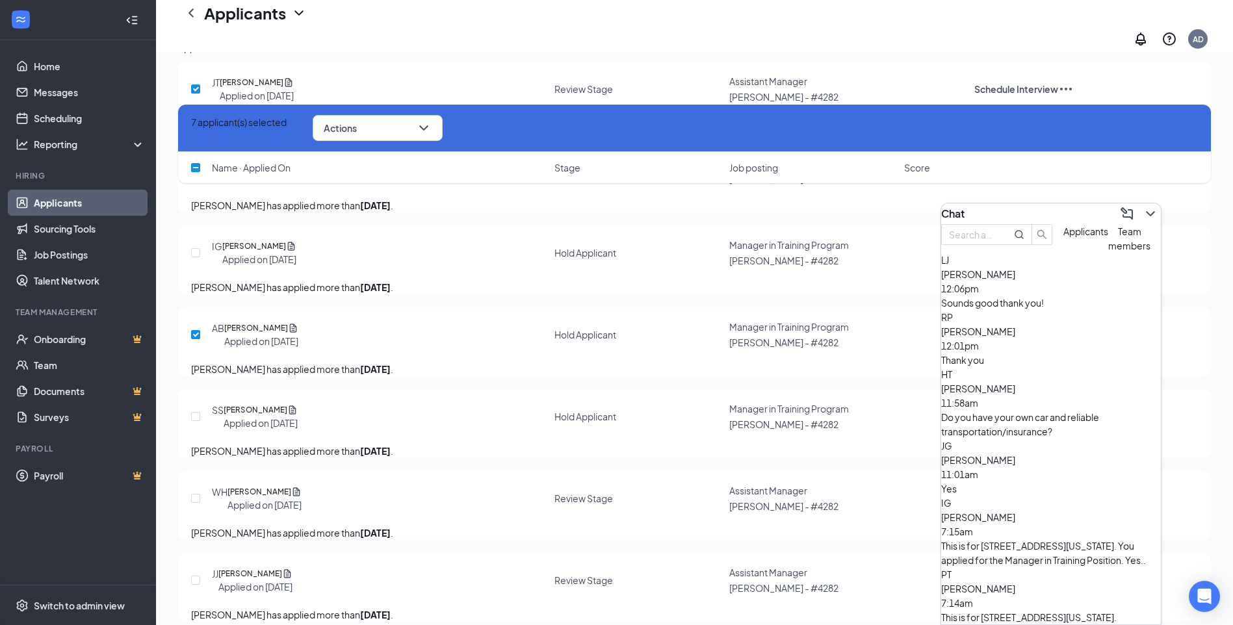
scroll to position [910, 0]
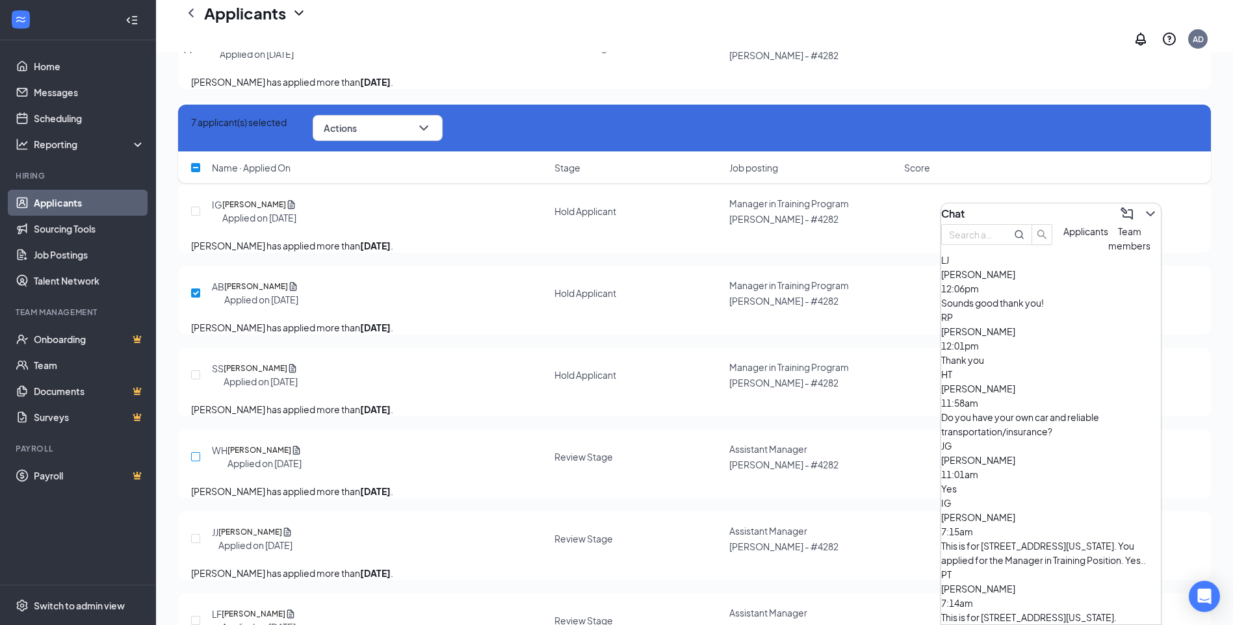
click at [194, 461] on input "checkbox" at bounding box center [195, 456] width 9 height 9
checkbox input "true"
click at [195, 543] on input "checkbox" at bounding box center [195, 538] width 9 height 9
checkbox input "true"
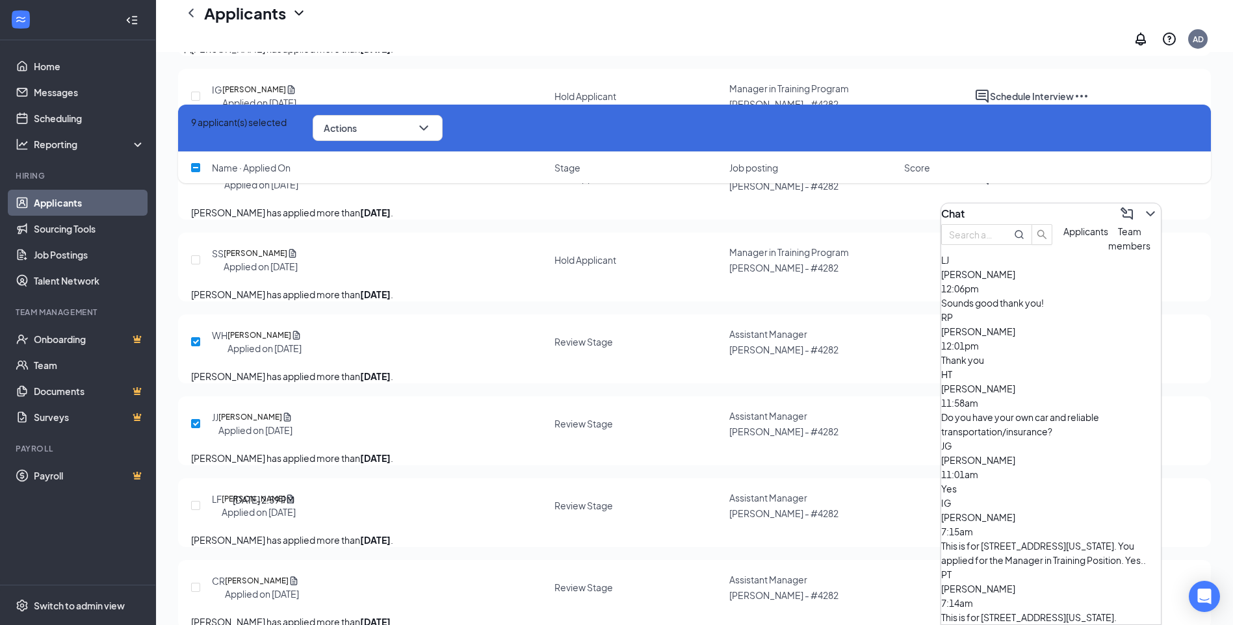
scroll to position [1040, 0]
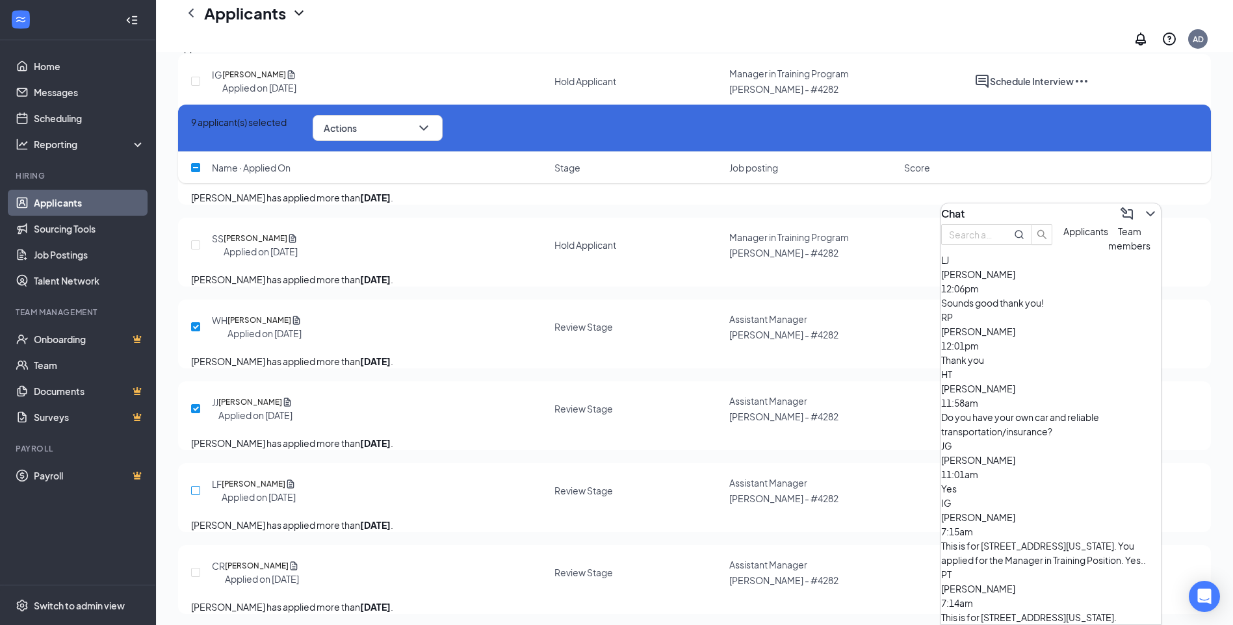
click at [196, 495] on input "checkbox" at bounding box center [195, 490] width 9 height 9
checkbox input "true"
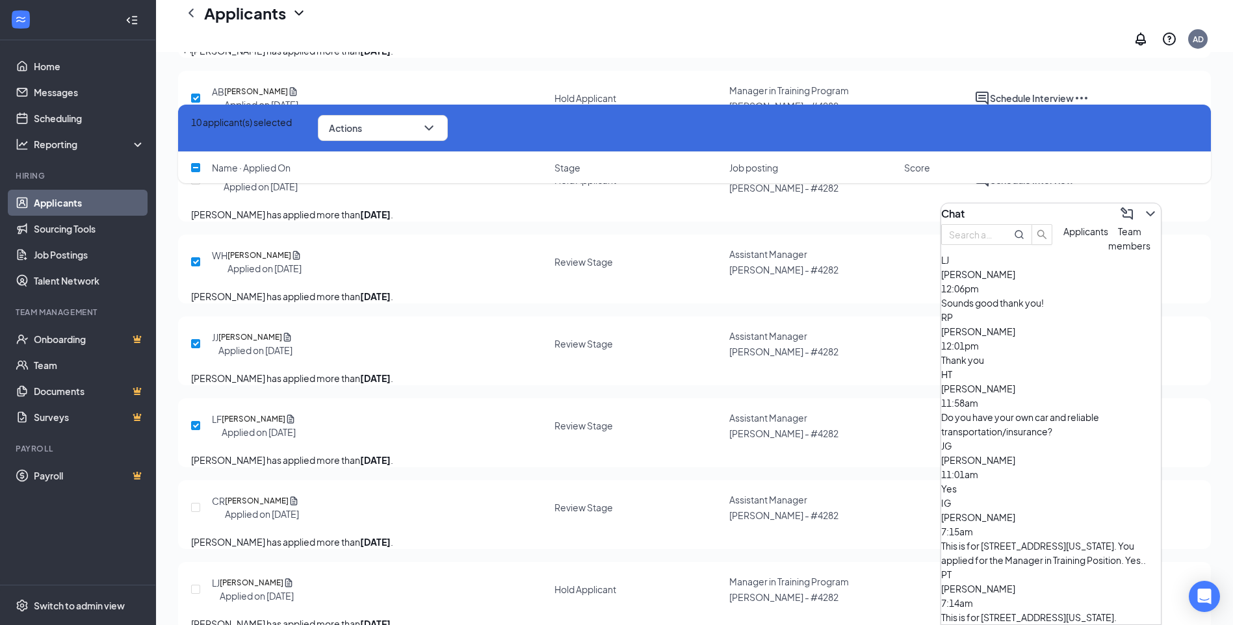
scroll to position [1170, 0]
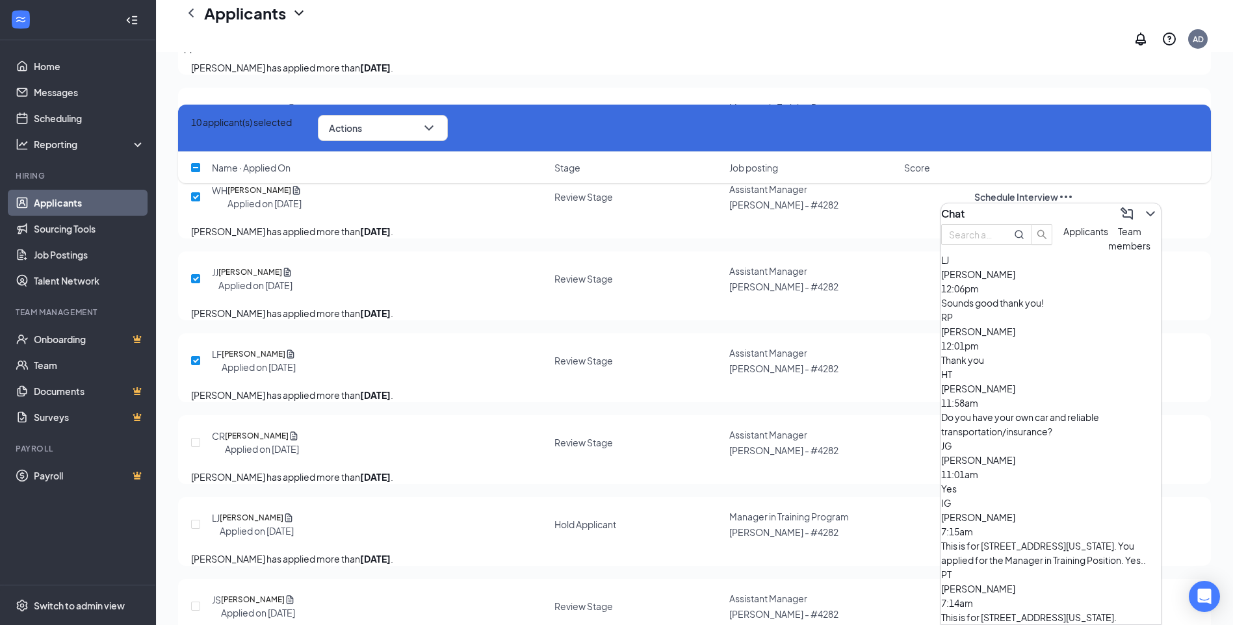
click at [203, 457] on div at bounding box center [197, 442] width 13 height 29
click at [196, 447] on input "checkbox" at bounding box center [195, 442] width 9 height 9
checkbox input "true"
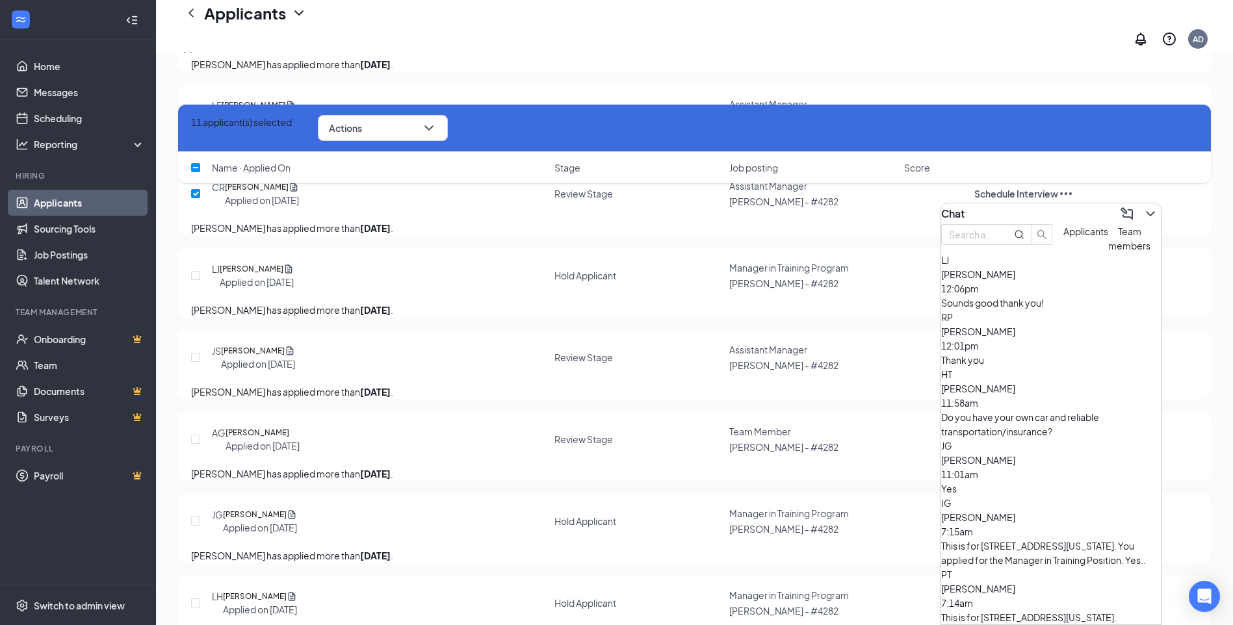
scroll to position [1430, 0]
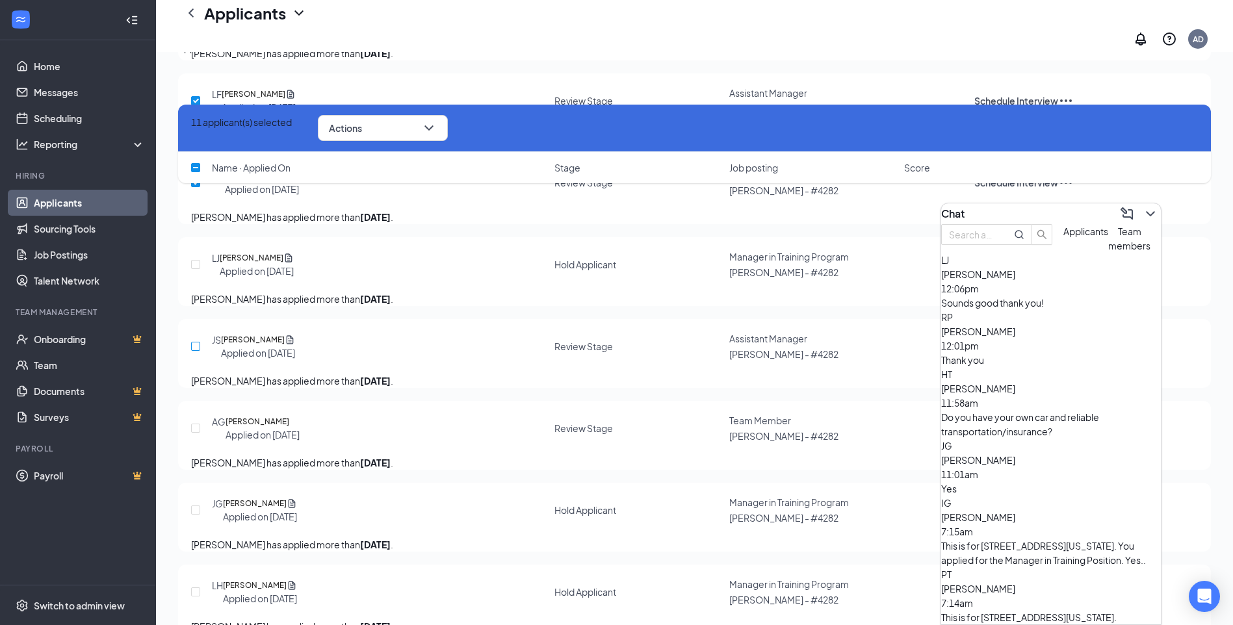
click at [193, 351] on input "checkbox" at bounding box center [195, 346] width 9 height 9
checkbox input "true"
click at [196, 433] on input "checkbox" at bounding box center [195, 428] width 9 height 9
checkbox input "true"
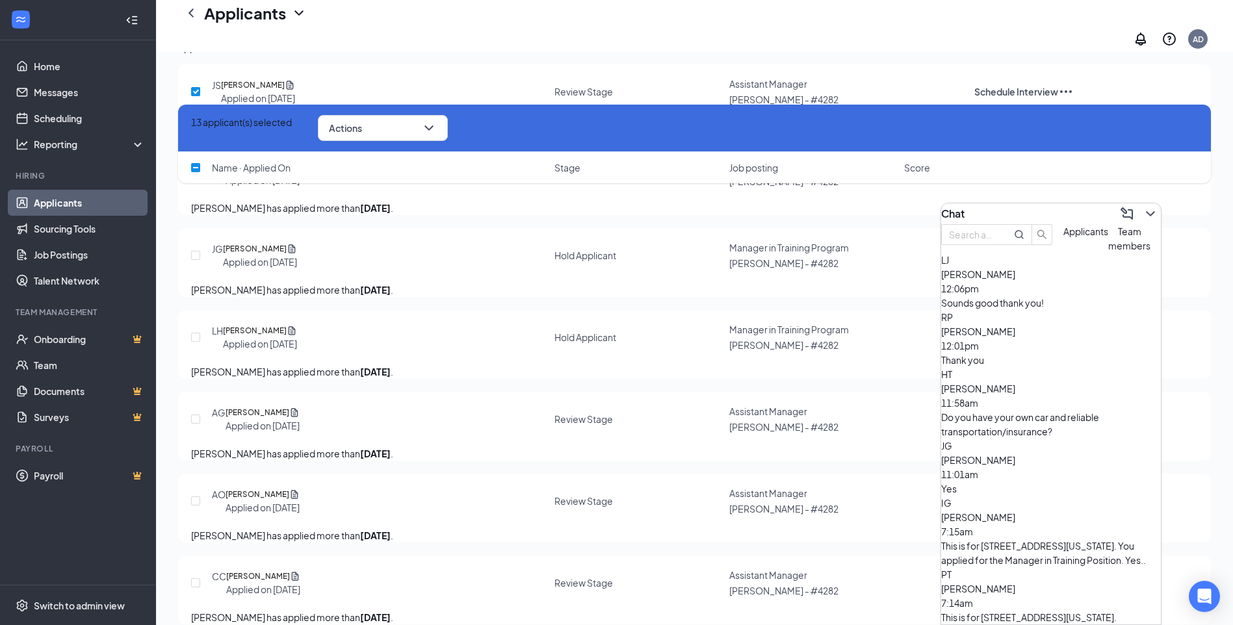
scroll to position [1689, 0]
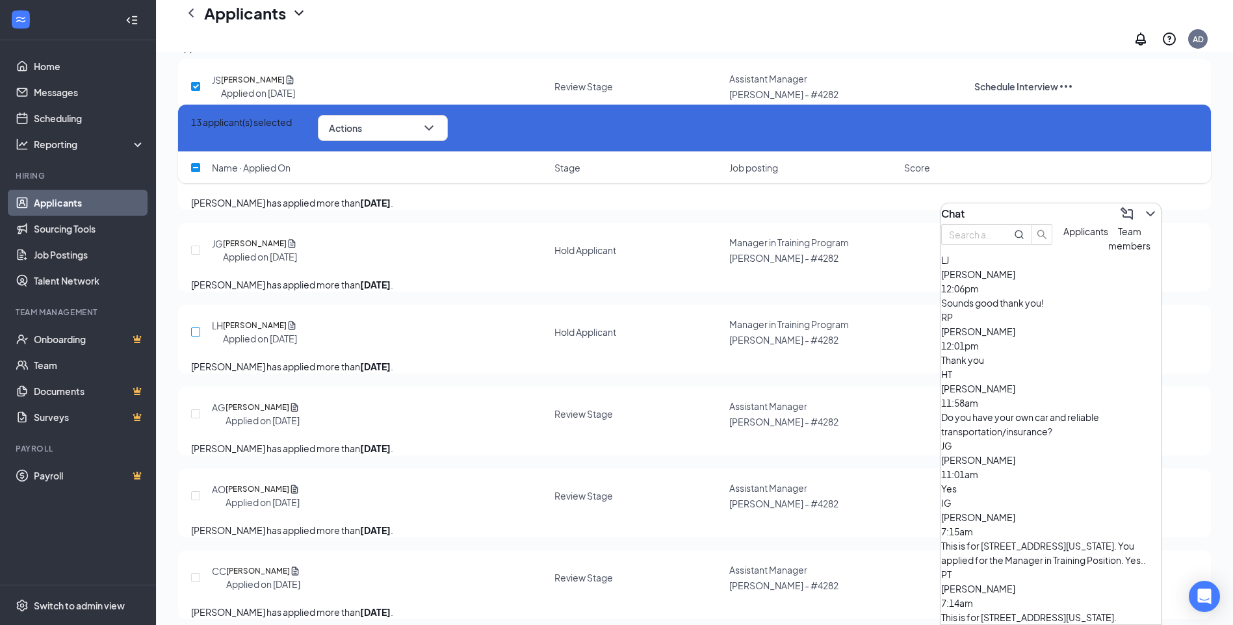
click at [198, 337] on input "checkbox" at bounding box center [195, 332] width 9 height 9
checkbox input "false"
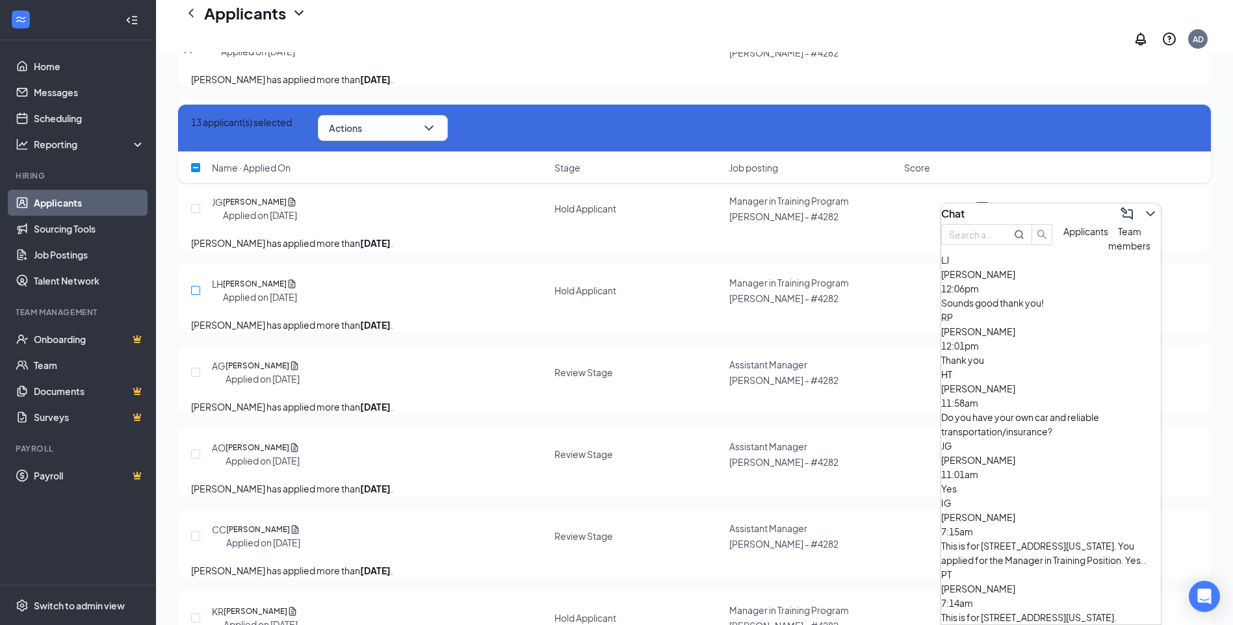
scroll to position [1754, 0]
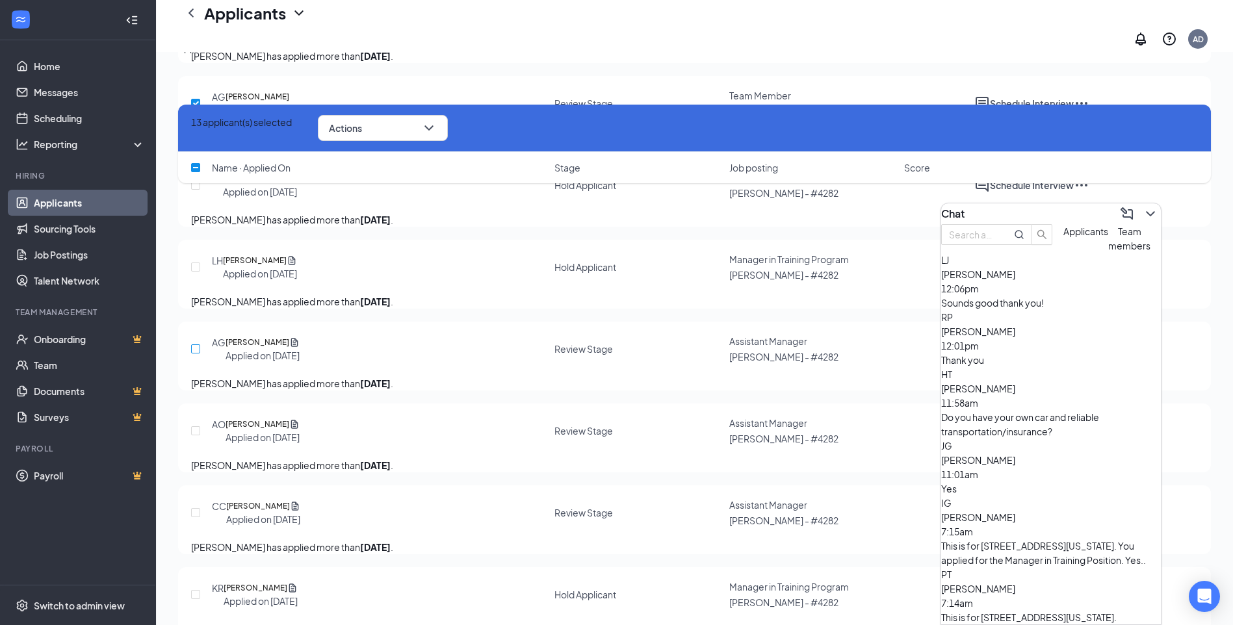
click at [195, 353] on input "checkbox" at bounding box center [195, 348] width 9 height 9
checkbox input "true"
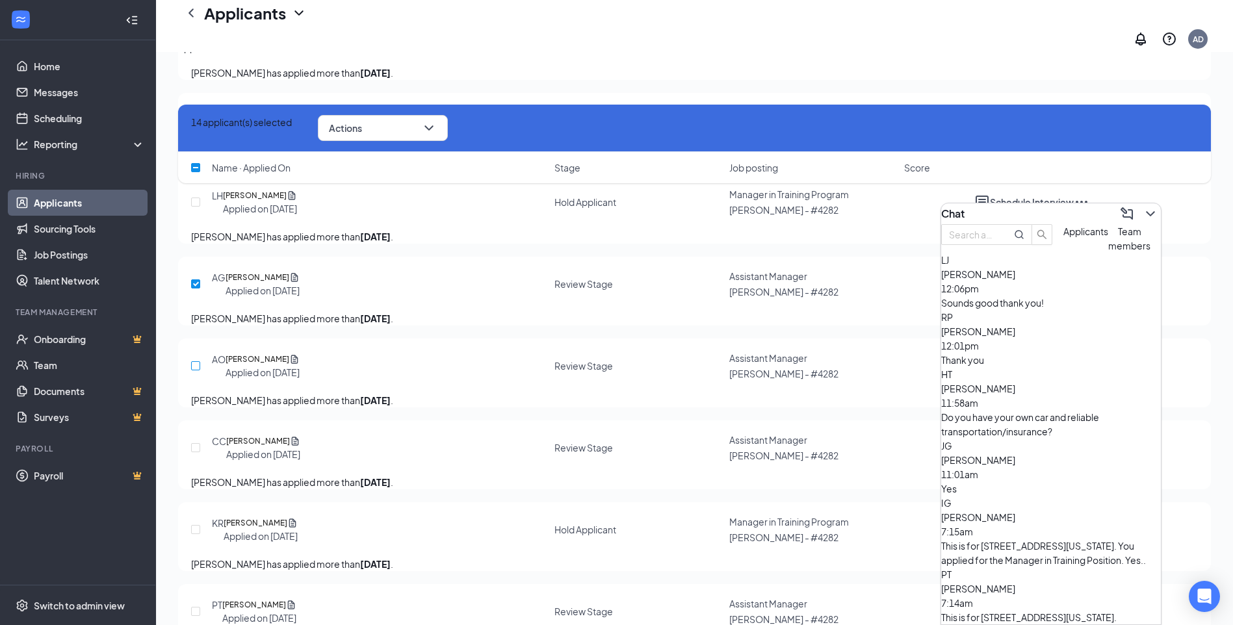
click at [195, 370] on input "checkbox" at bounding box center [195, 365] width 9 height 9
checkbox input "true"
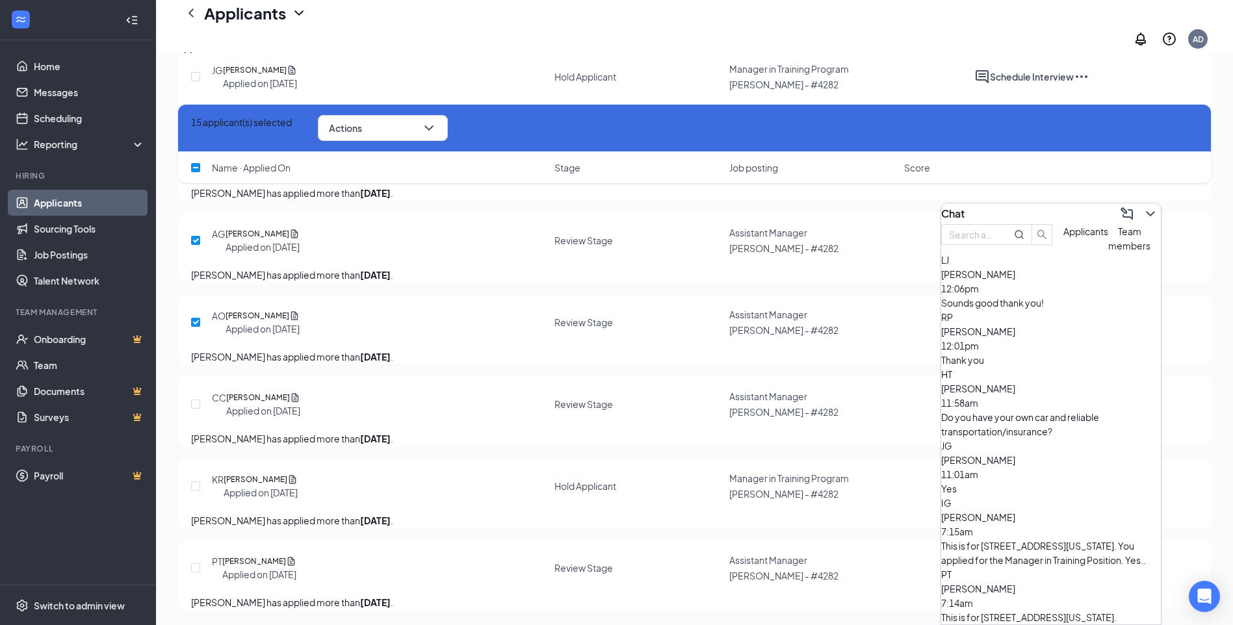
scroll to position [1949, 0]
click at [199, 409] on input "checkbox" at bounding box center [195, 404] width 9 height 9
checkbox input "true"
click at [200, 491] on input "checkbox" at bounding box center [195, 486] width 9 height 9
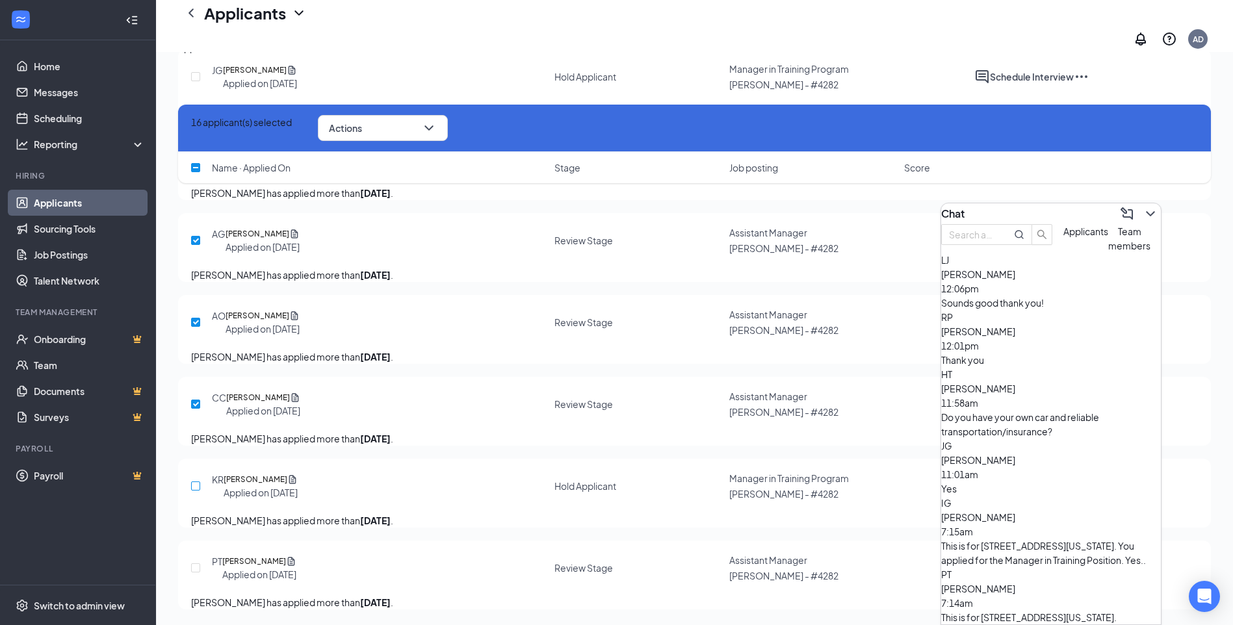
checkbox input "true"
click at [362, 128] on span "Actions" at bounding box center [345, 127] width 33 height 9
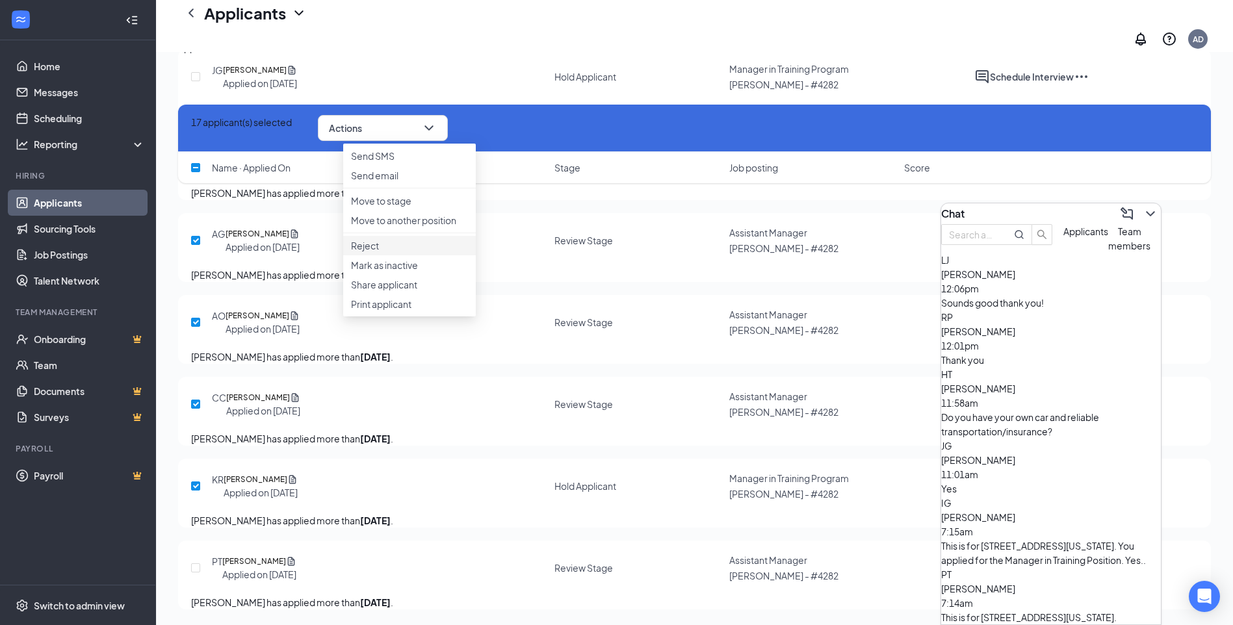
click at [368, 252] on p "Reject" at bounding box center [409, 245] width 117 height 13
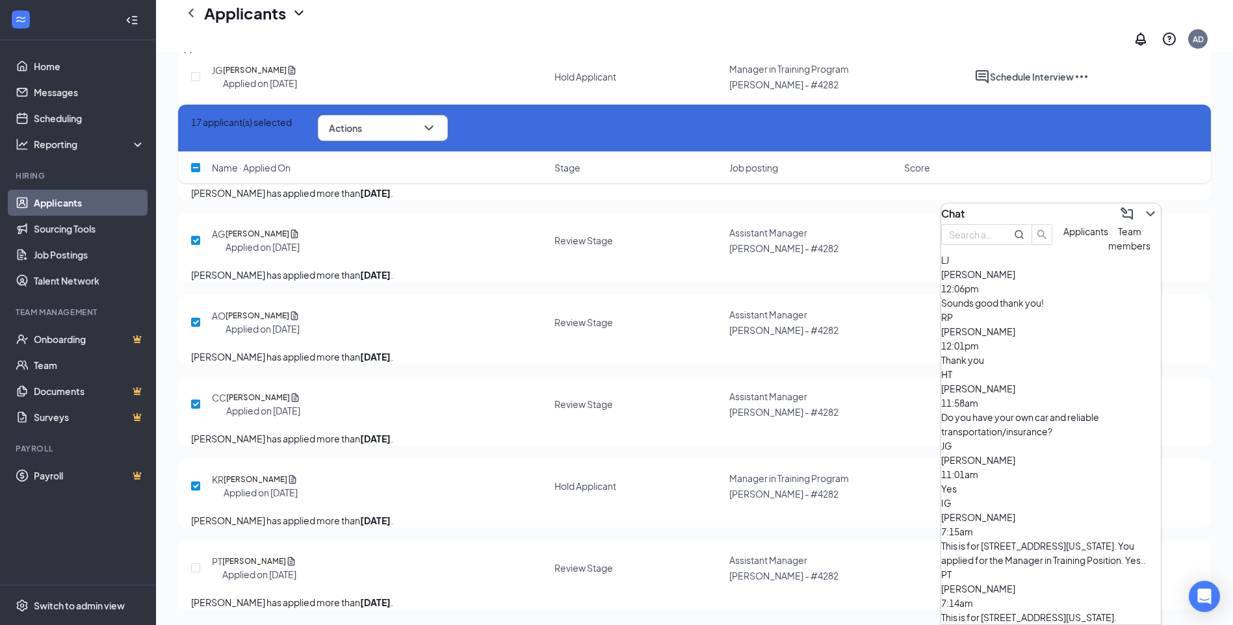
checkbox input "false"
checkbox input "true"
checkbox input "false"
checkbox input "true"
checkbox input "false"
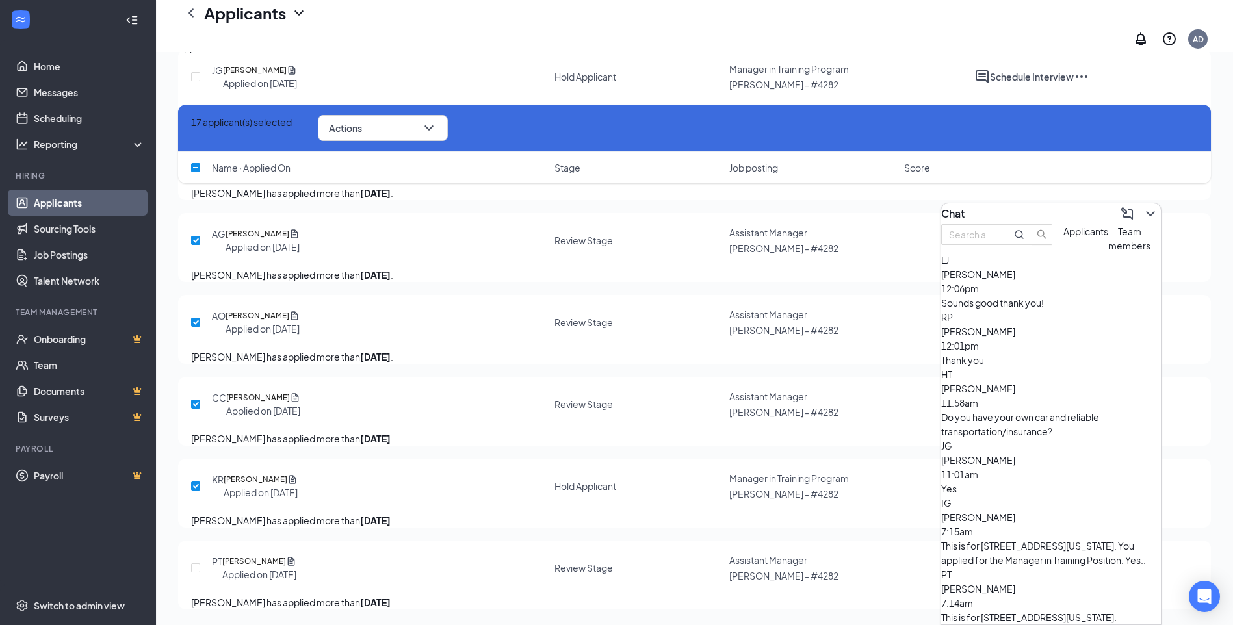
checkbox input "true"
checkbox input "false"
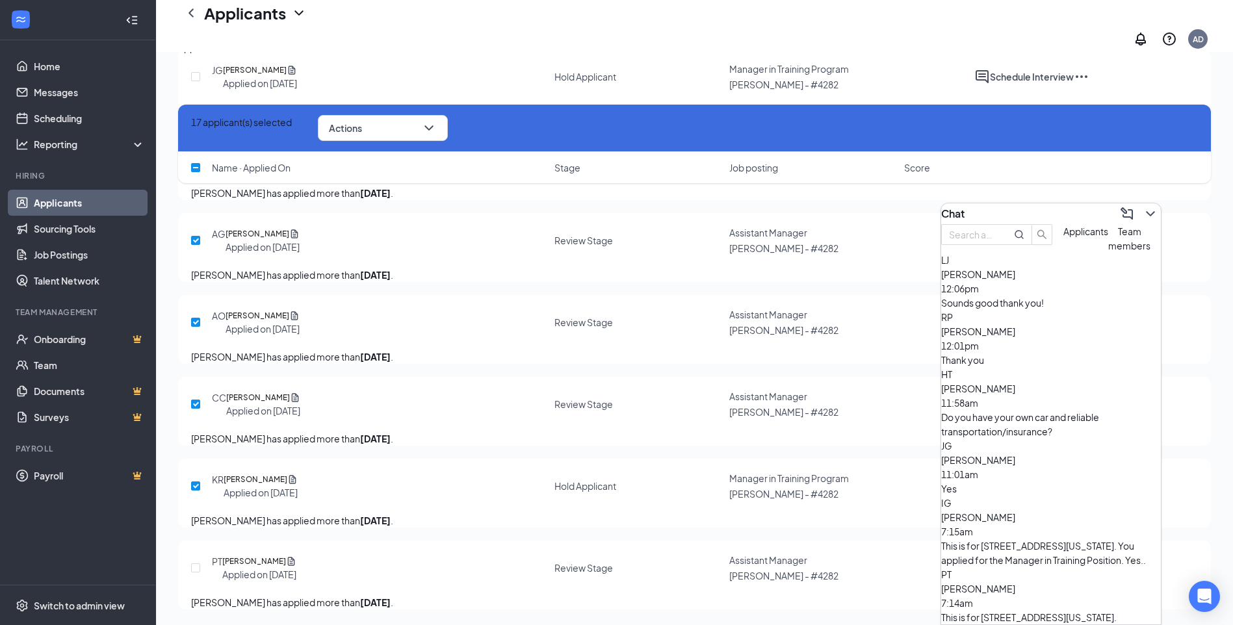
checkbox input "false"
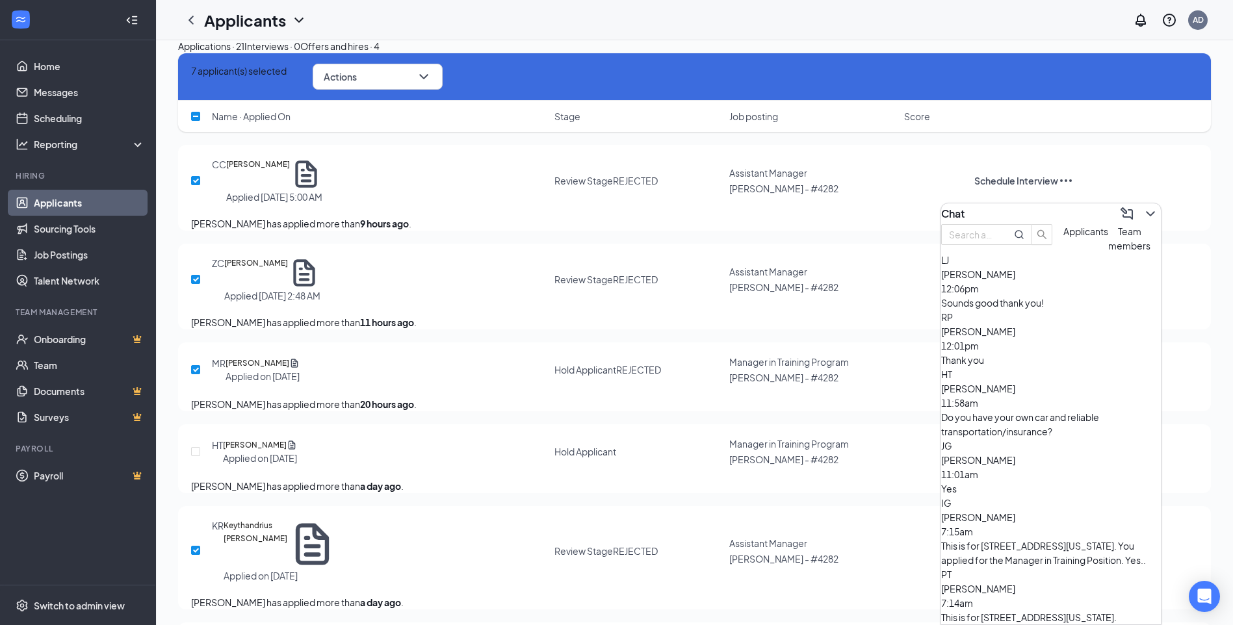
scroll to position [0, 0]
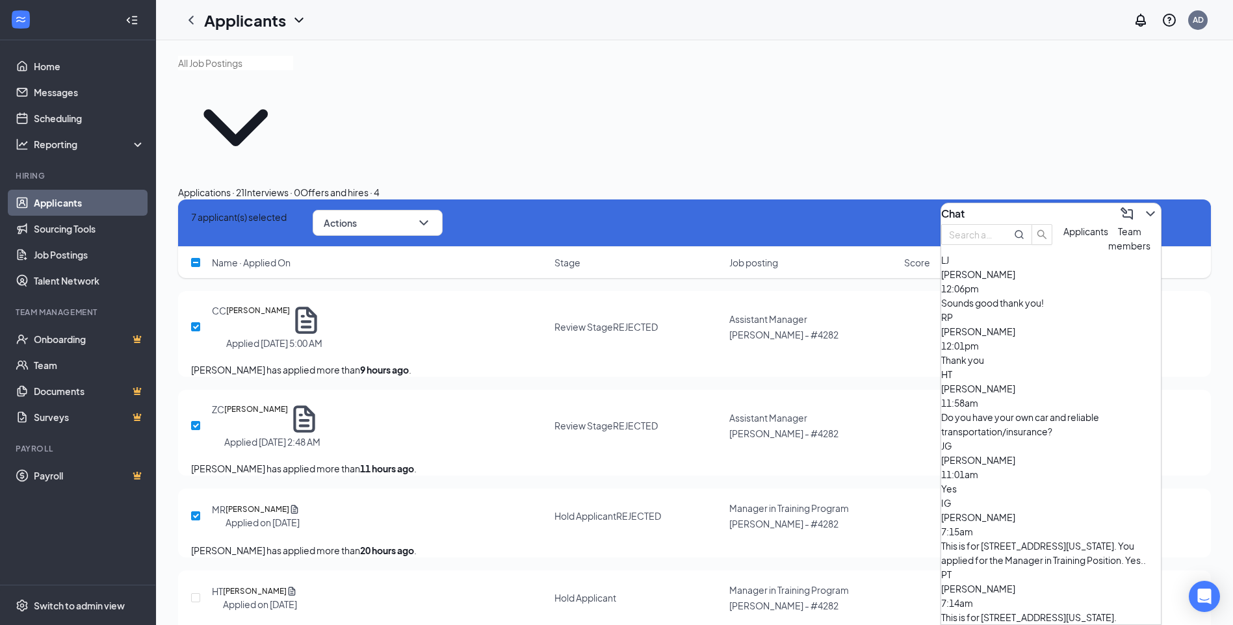
click at [702, 185] on div "Applications · 21 Interviews · 0 Offers and hires · 4" at bounding box center [694, 192] width 1033 height 14
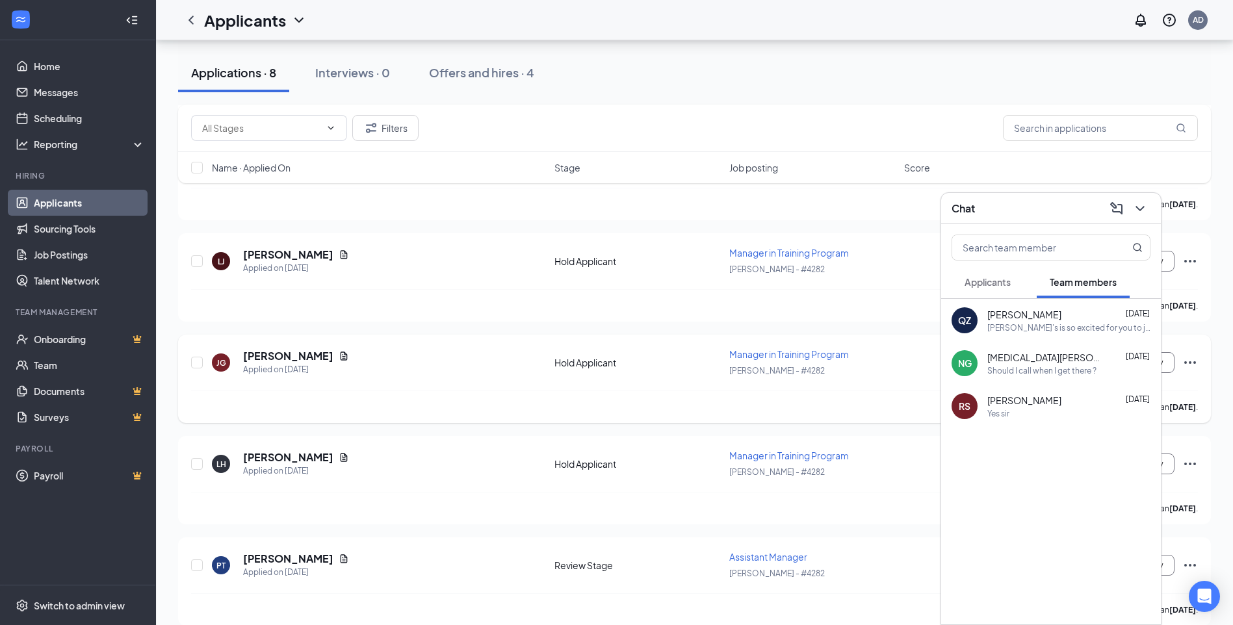
scroll to position [440, 0]
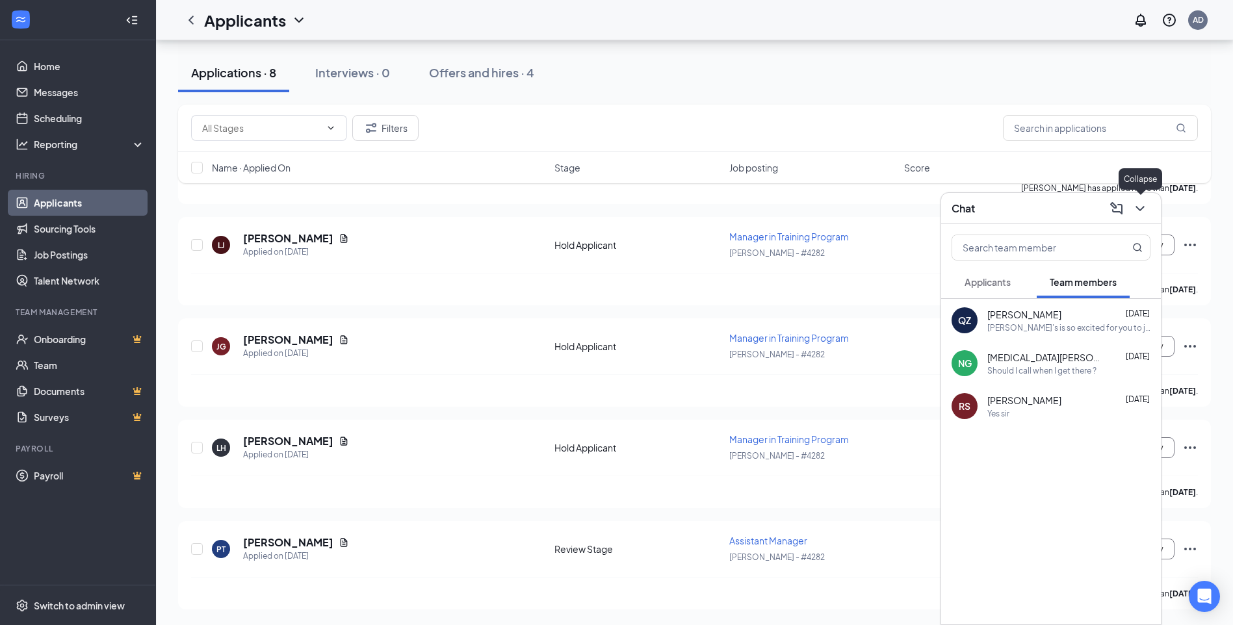
click at [1132, 209] on icon "ChevronDown" at bounding box center [1140, 209] width 16 height 16
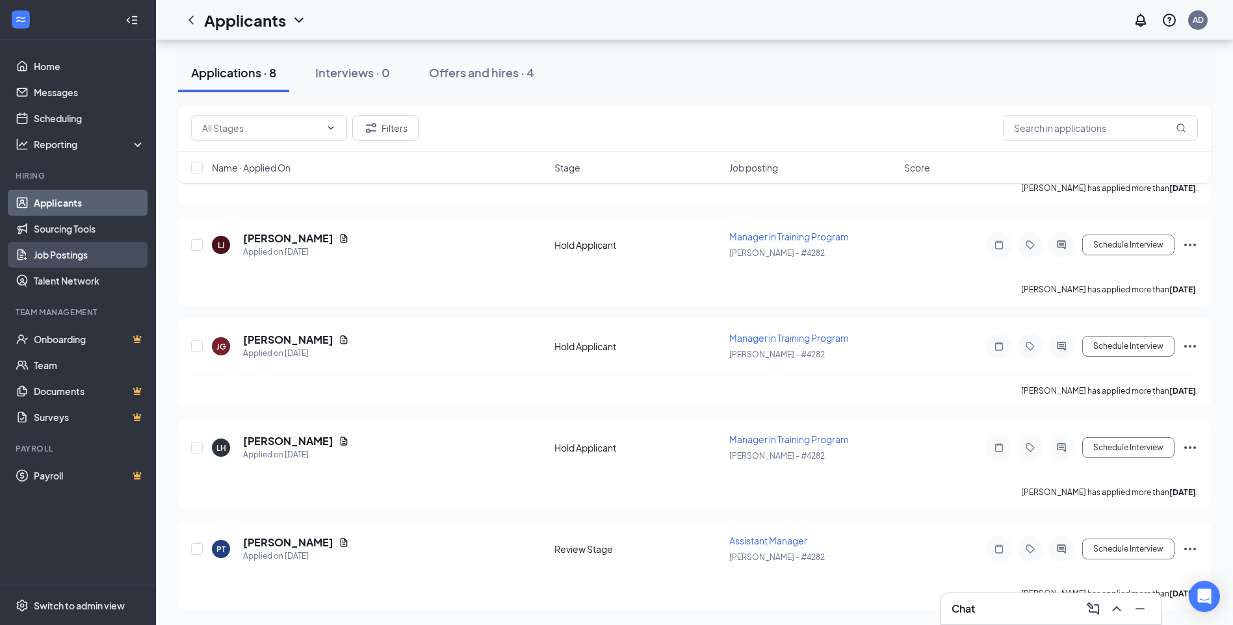
click at [75, 255] on link "Job Postings" at bounding box center [89, 255] width 111 height 26
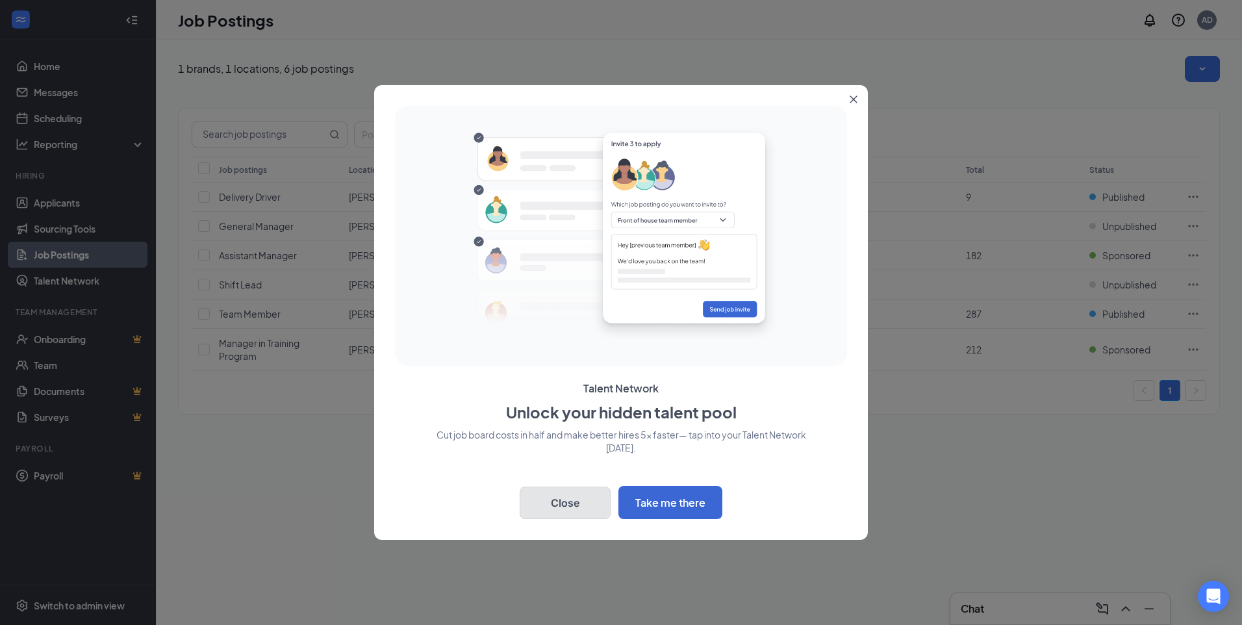
click at [578, 500] on button "Close" at bounding box center [565, 503] width 91 height 32
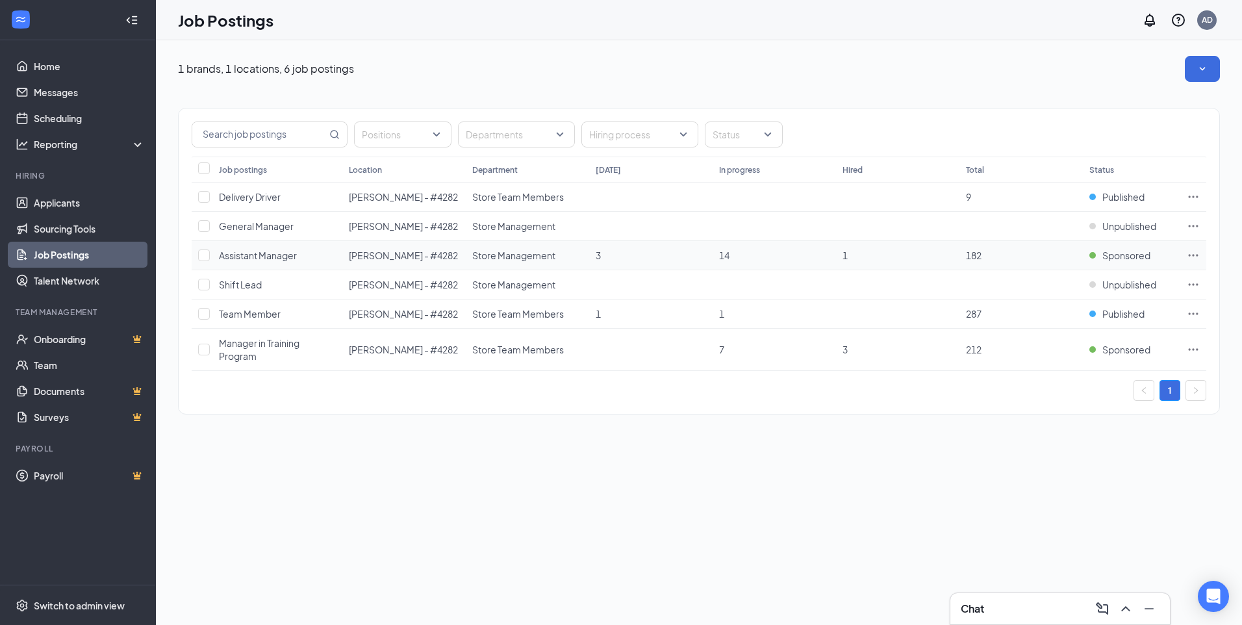
click at [1194, 257] on icon "Ellipses" at bounding box center [1193, 255] width 13 height 13
click at [955, 427] on div "Positions Departments Hiring process Status Job postings Location Department To…" at bounding box center [699, 255] width 1042 height 346
click at [206, 350] on input "checkbox" at bounding box center [204, 350] width 12 height 12
checkbox input "true"
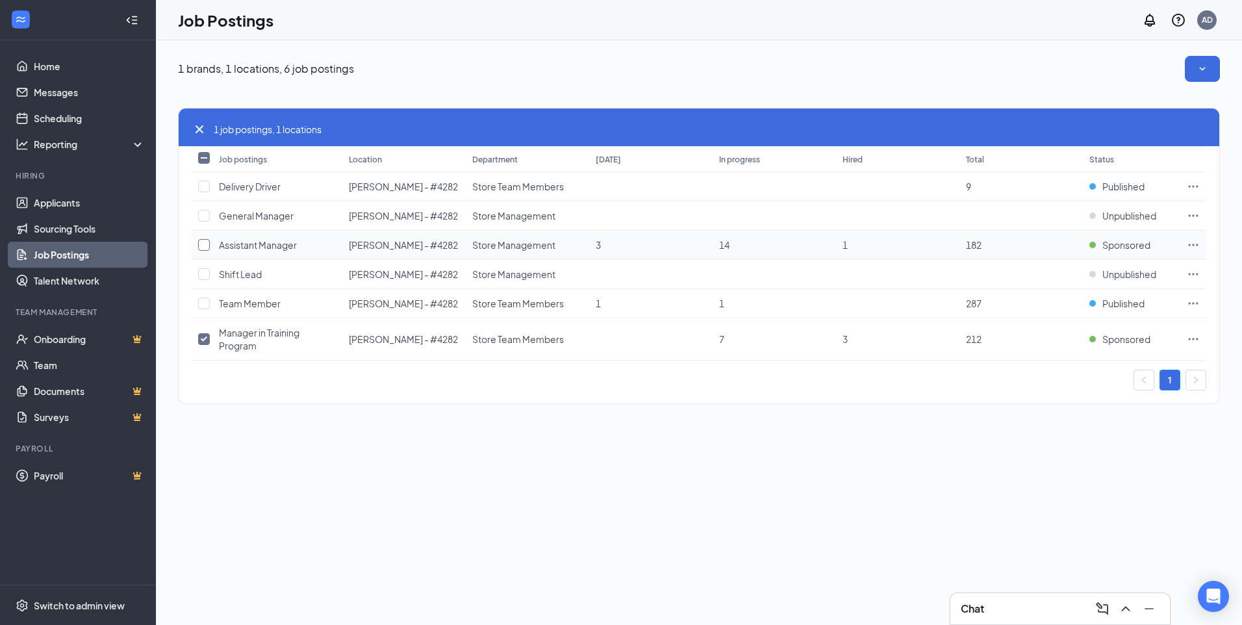
click at [202, 244] on input "checkbox" at bounding box center [204, 245] width 12 height 12
click at [1209, 69] on icon "SmallChevronDown" at bounding box center [1202, 68] width 13 height 13
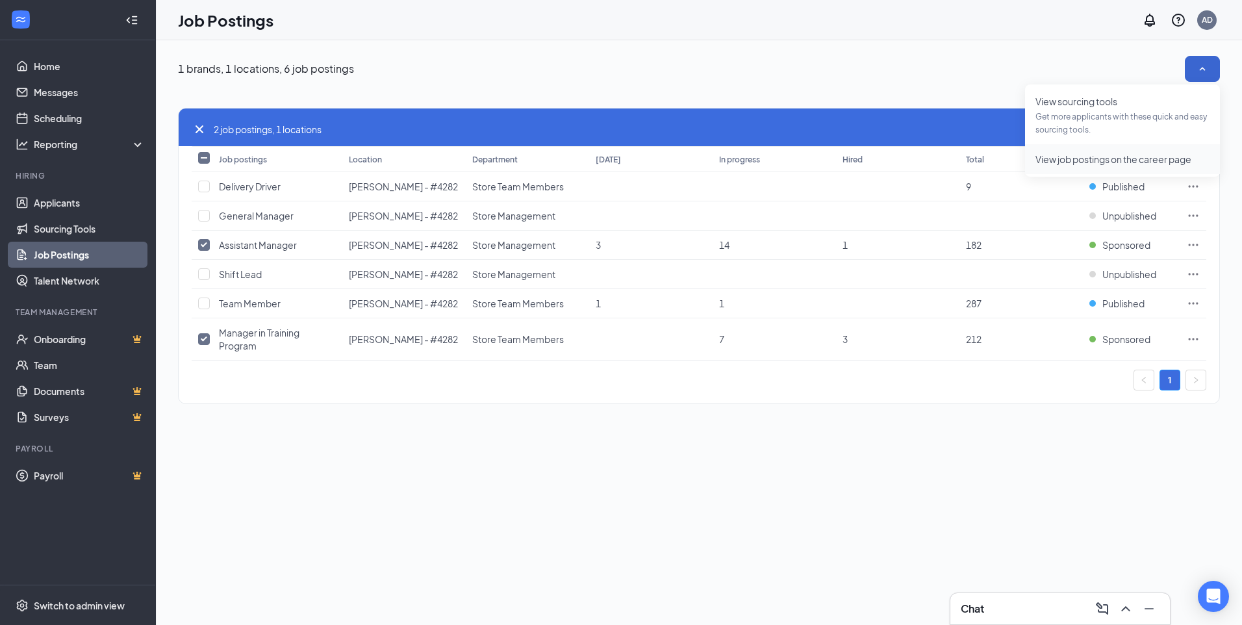
click at [1094, 161] on span "View job postings on the career page" at bounding box center [1114, 159] width 156 height 12
click at [1203, 73] on icon "SmallChevronUp" at bounding box center [1202, 68] width 13 height 13
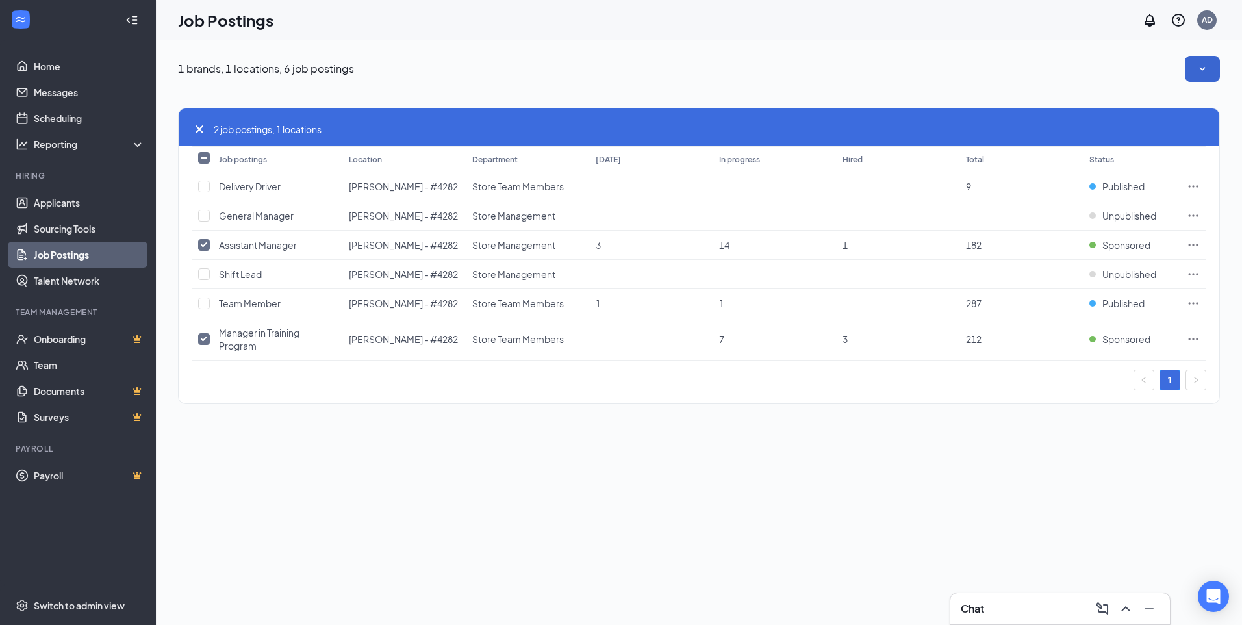
click at [195, 129] on icon "Cross" at bounding box center [200, 130] width 16 height 16
checkbox input "false"
